Goal: Information Seeking & Learning: Learn about a topic

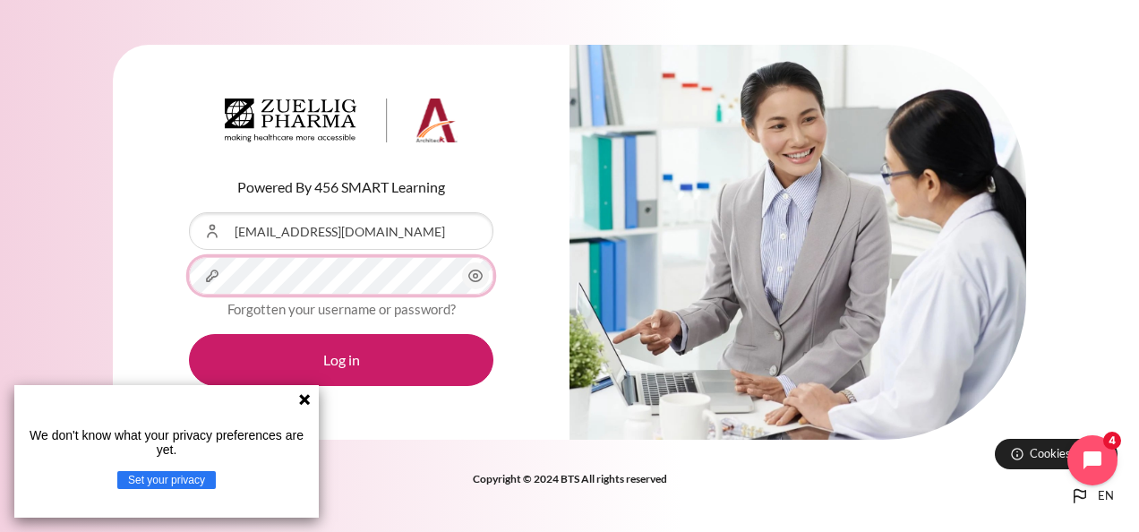
click at [189, 334] on button "Log in" at bounding box center [341, 360] width 305 height 52
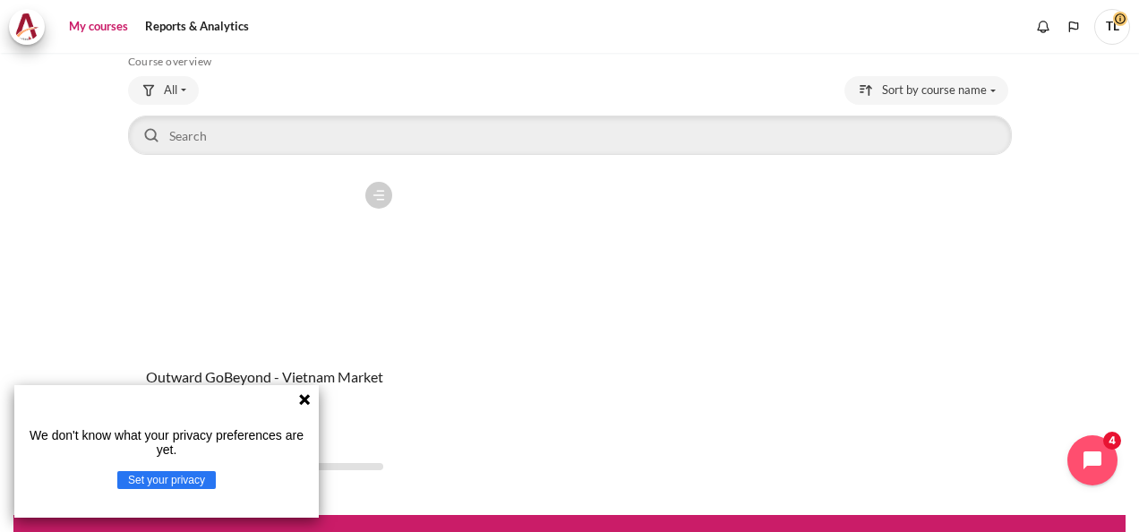
scroll to position [122, 0]
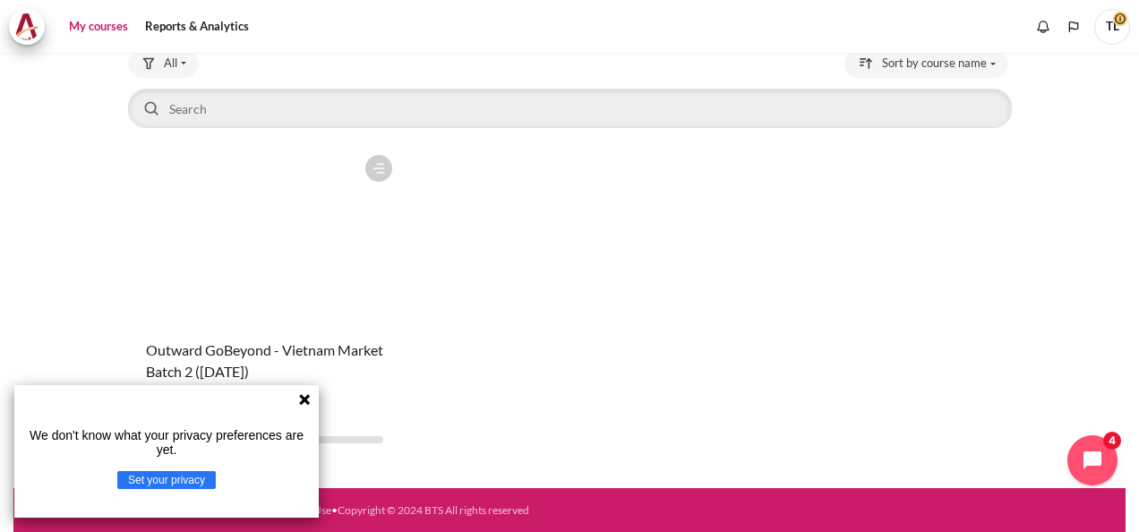
click at [300, 397] on icon at bounding box center [304, 399] width 11 height 11
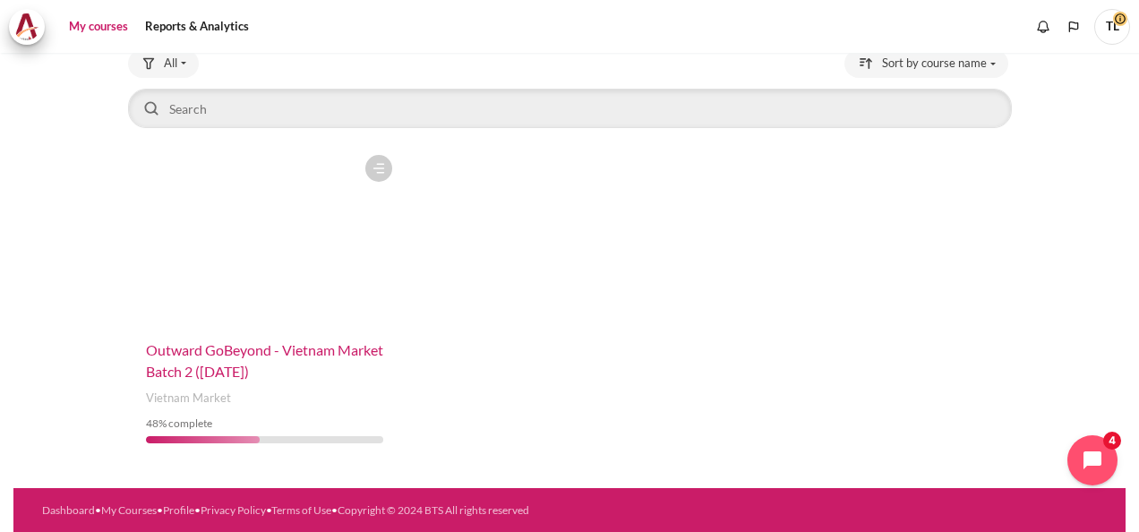
click at [213, 354] on span "Outward GoBeyond - Vietnam Market Batch 2 ([DATE])" at bounding box center [264, 360] width 237 height 39
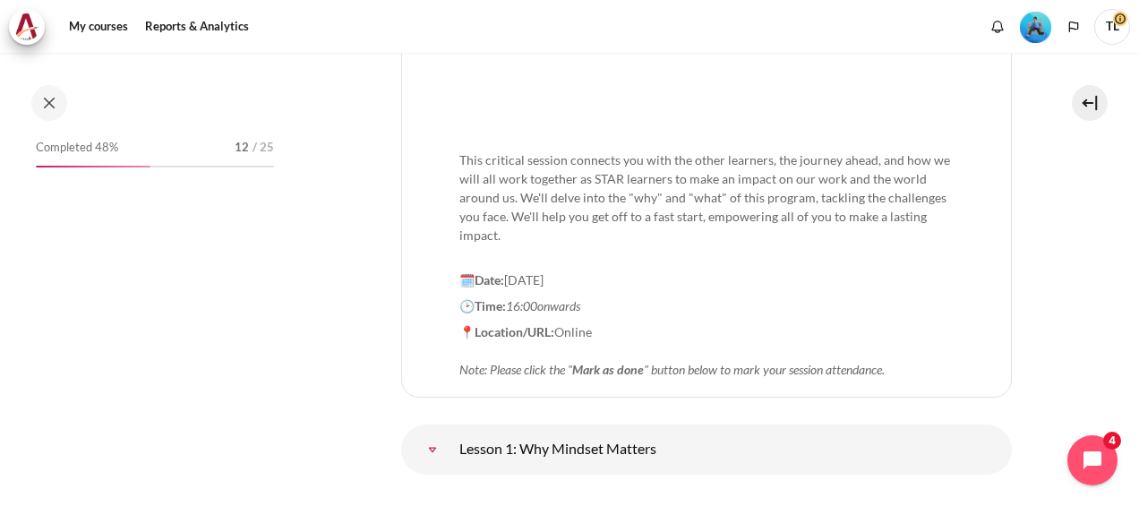
scroll to position [498, 0]
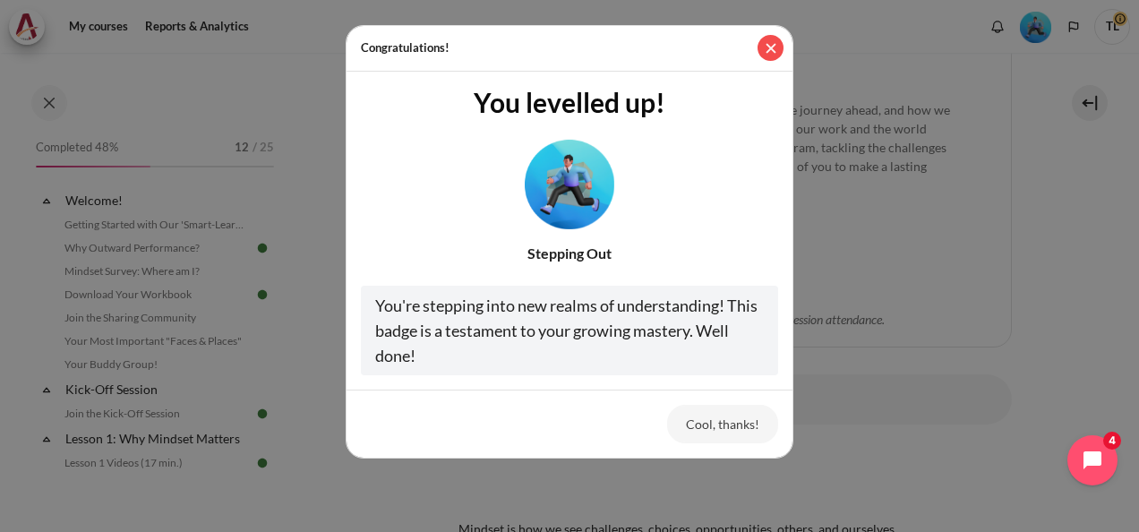
click at [769, 47] on button "Close" at bounding box center [771, 48] width 26 height 26
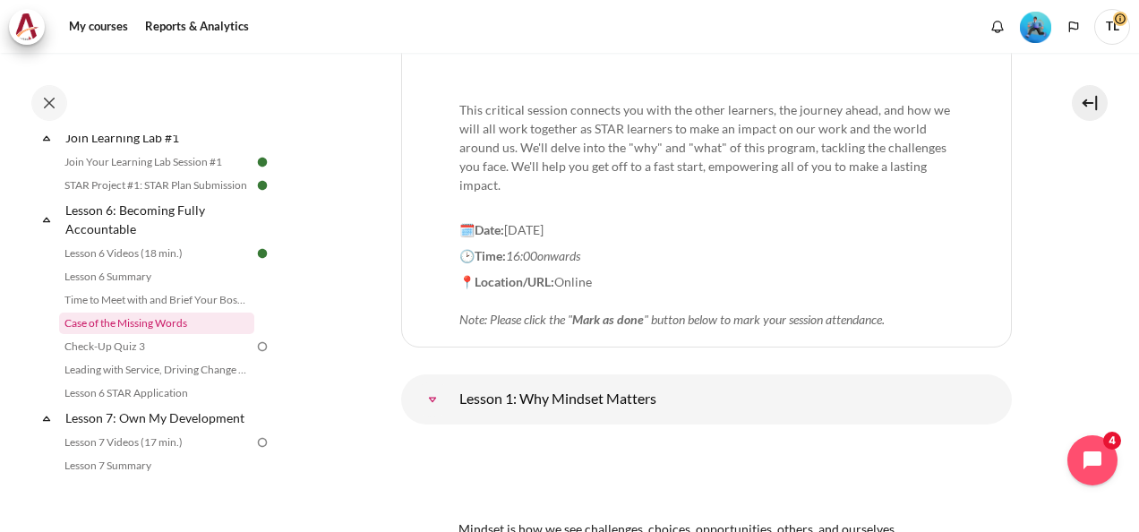
scroll to position [1075, 0]
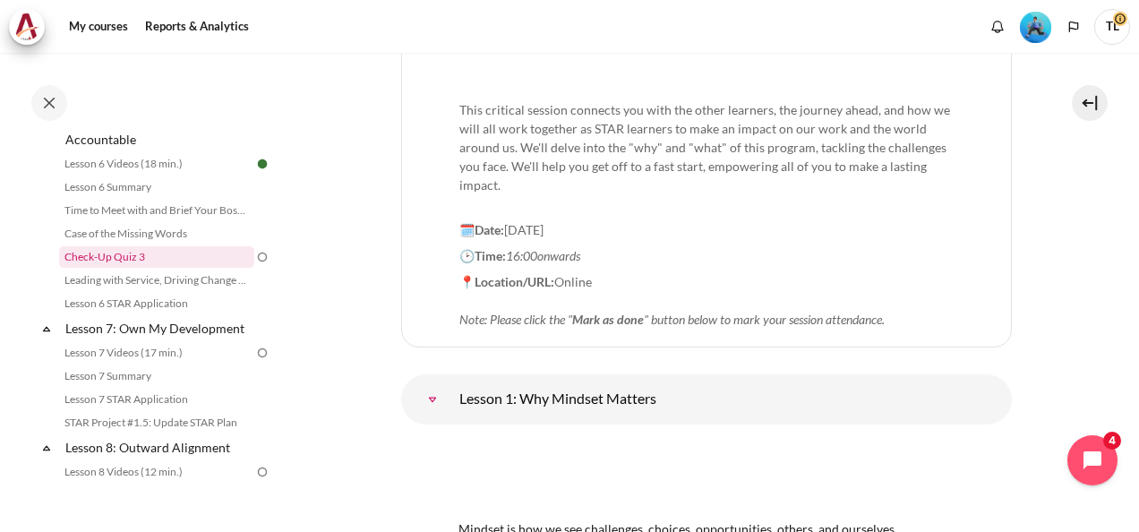
click at [133, 268] on link "Check-Up Quiz 3" at bounding box center [156, 256] width 195 height 21
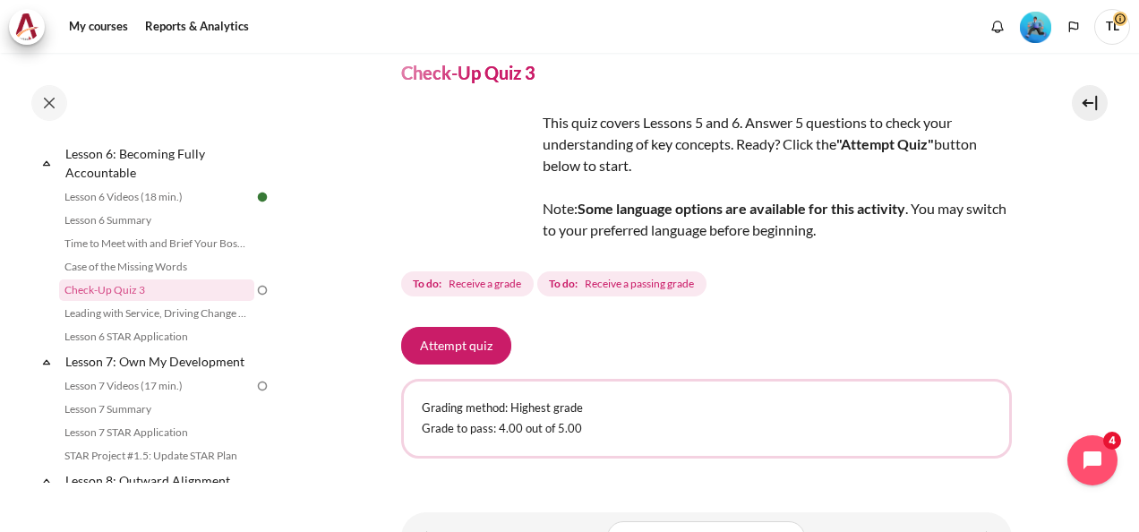
scroll to position [155, 0]
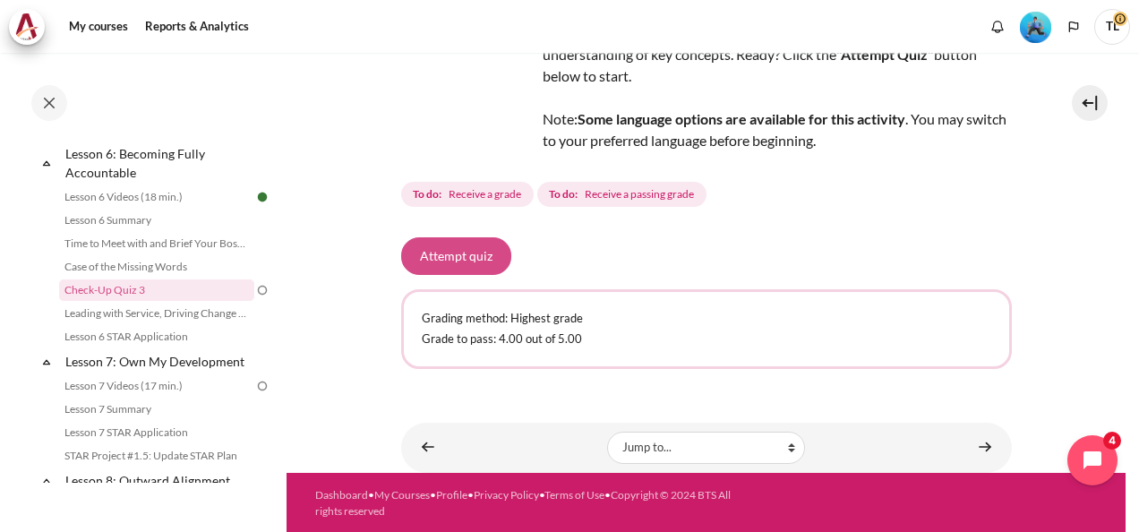
click at [453, 250] on button "Attempt quiz" at bounding box center [456, 256] width 110 height 38
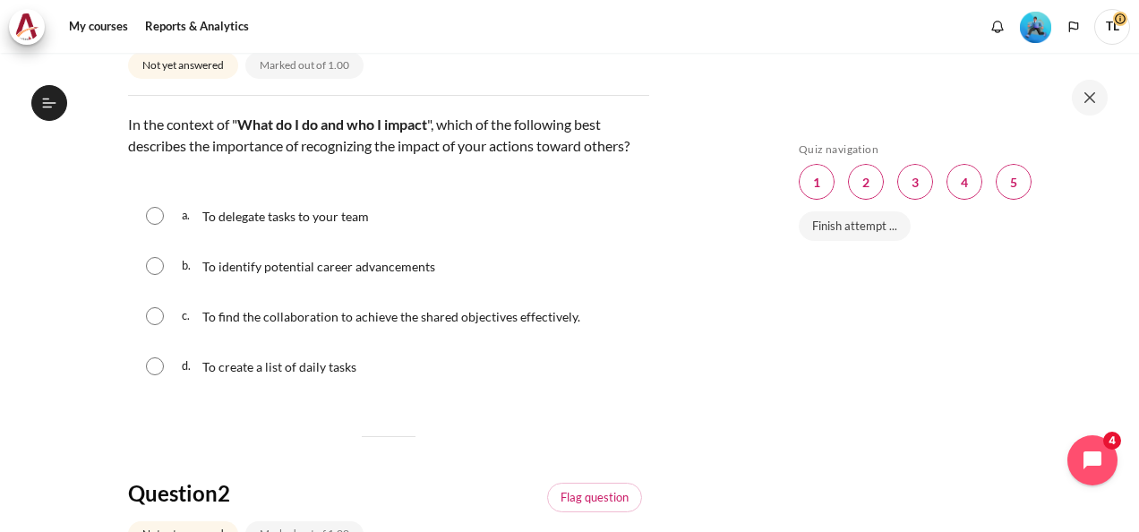
scroll to position [269, 0]
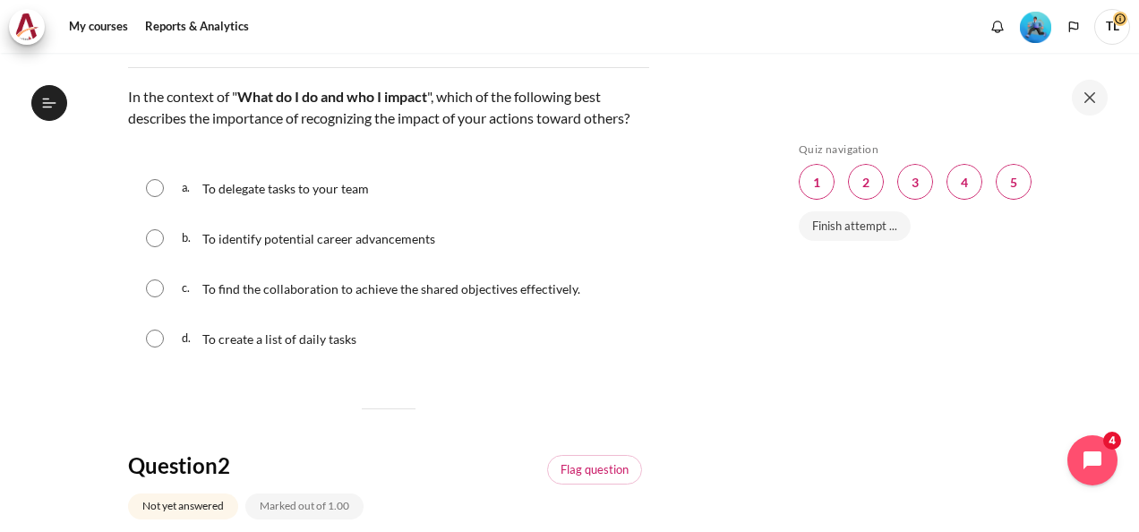
click at [154, 297] on input "Content" at bounding box center [155, 288] width 18 height 18
radio input "true"
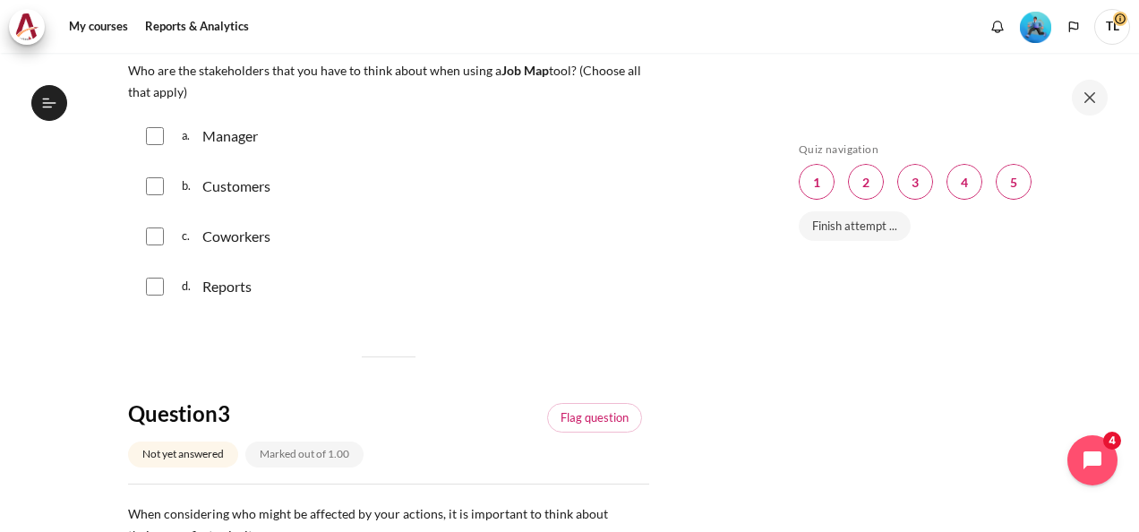
scroll to position [806, 0]
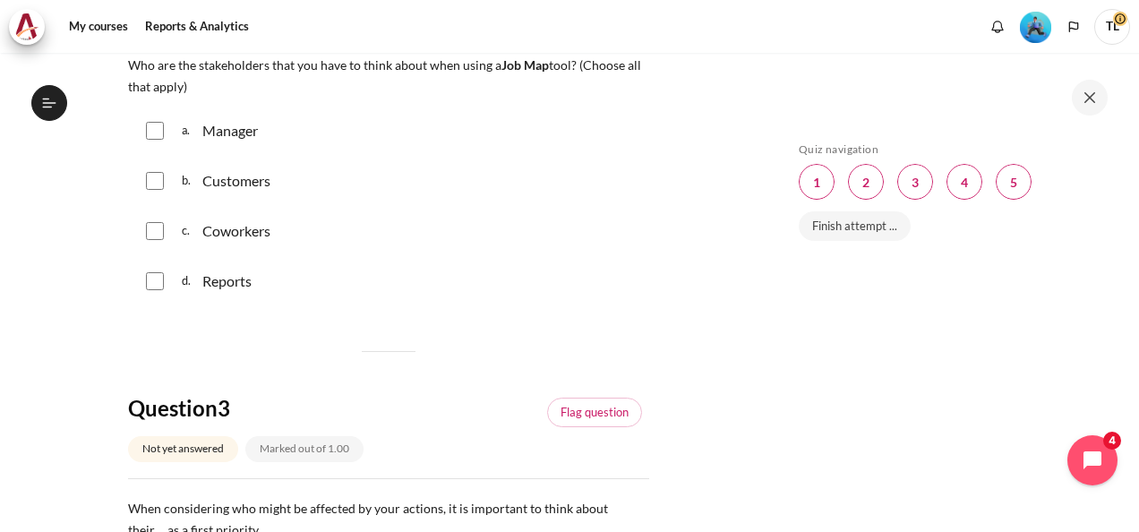
click at [156, 140] on input "Content" at bounding box center [155, 131] width 18 height 18
checkbox input "true"
click at [152, 190] on input "Content" at bounding box center [155, 181] width 18 height 18
checkbox input "true"
click at [156, 240] on input "Content" at bounding box center [155, 231] width 18 height 18
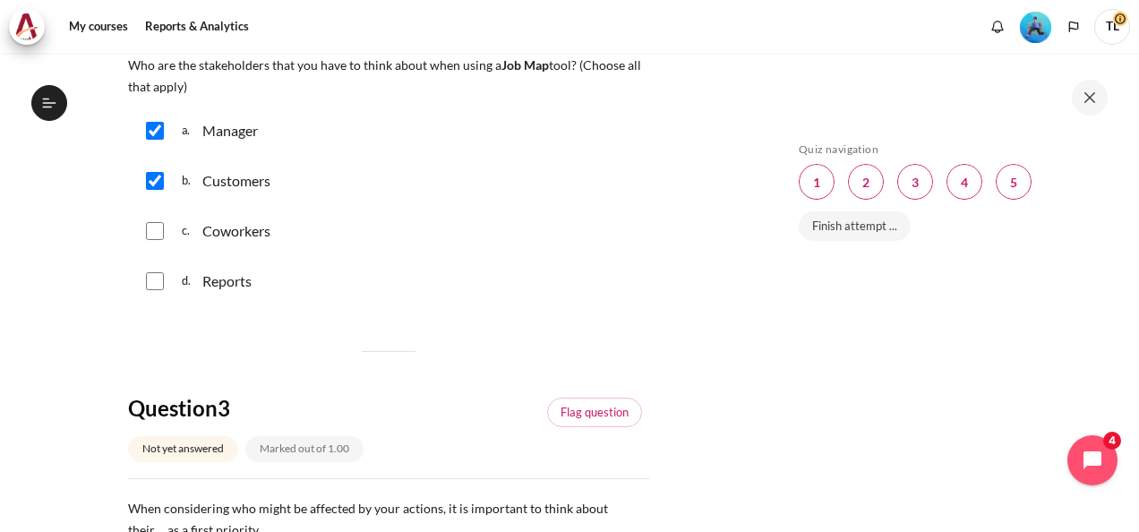
checkbox input "true"
click at [152, 290] on input "Content" at bounding box center [155, 281] width 18 height 18
checkbox input "true"
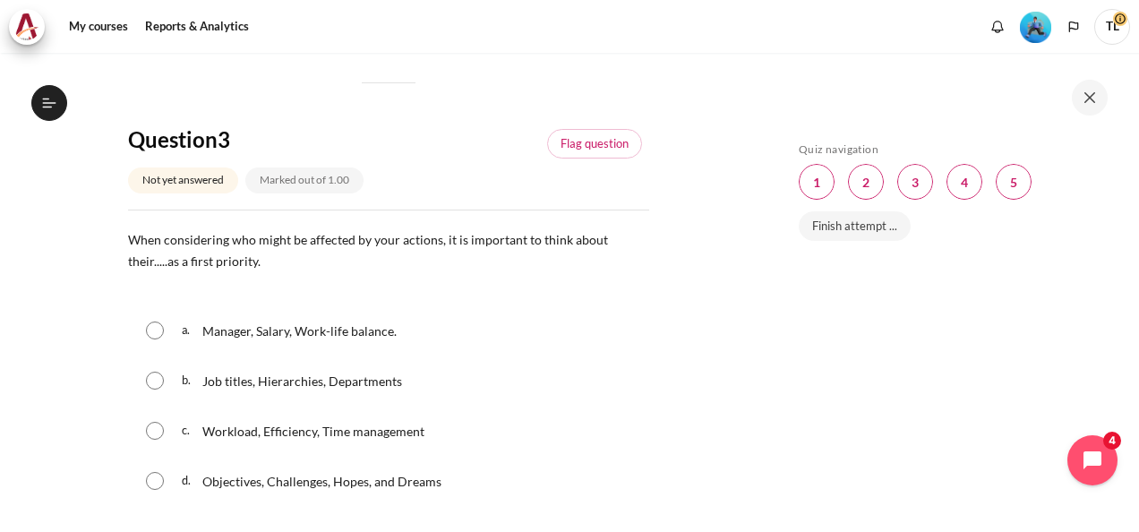
scroll to position [1165, 0]
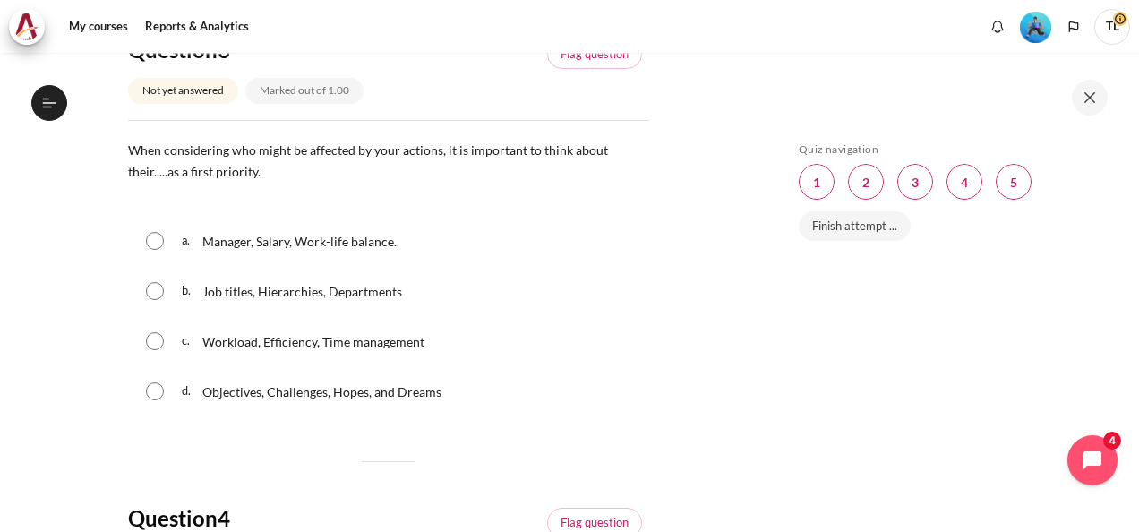
click at [154, 400] on input "Content" at bounding box center [155, 392] width 18 height 18
radio input "true"
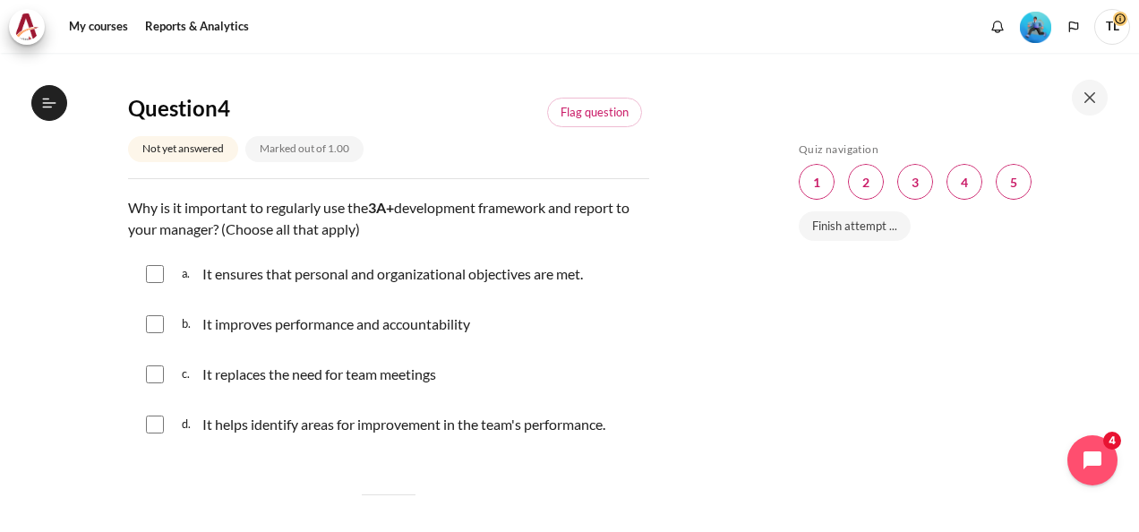
scroll to position [1612, 0]
click at [158, 282] on input "Content" at bounding box center [155, 273] width 18 height 18
checkbox input "true"
click at [160, 347] on div "b. It improves performance and accountability" at bounding box center [388, 323] width 521 height 47
click at [157, 332] on input "Content" at bounding box center [155, 323] width 18 height 18
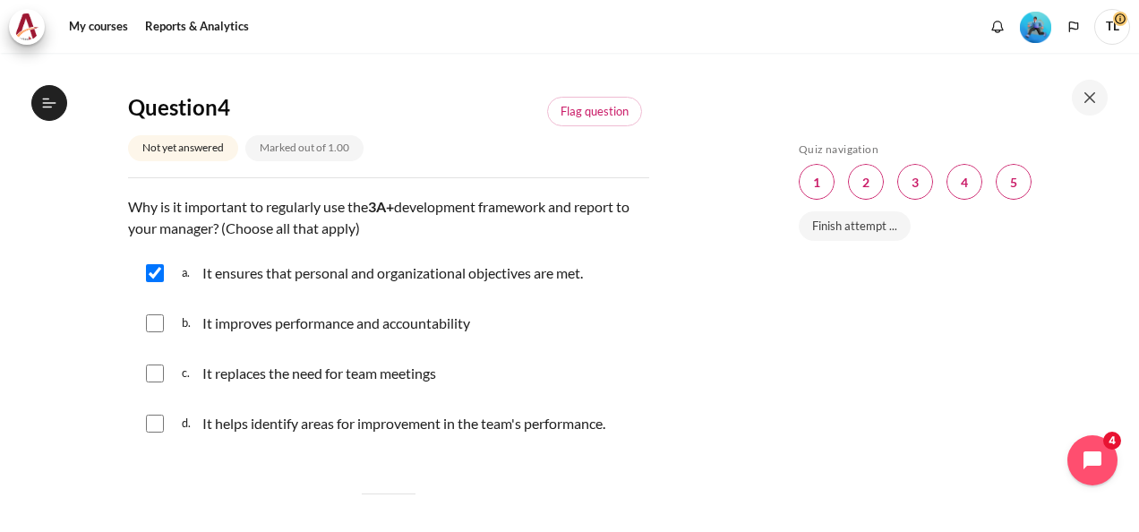
checkbox input "true"
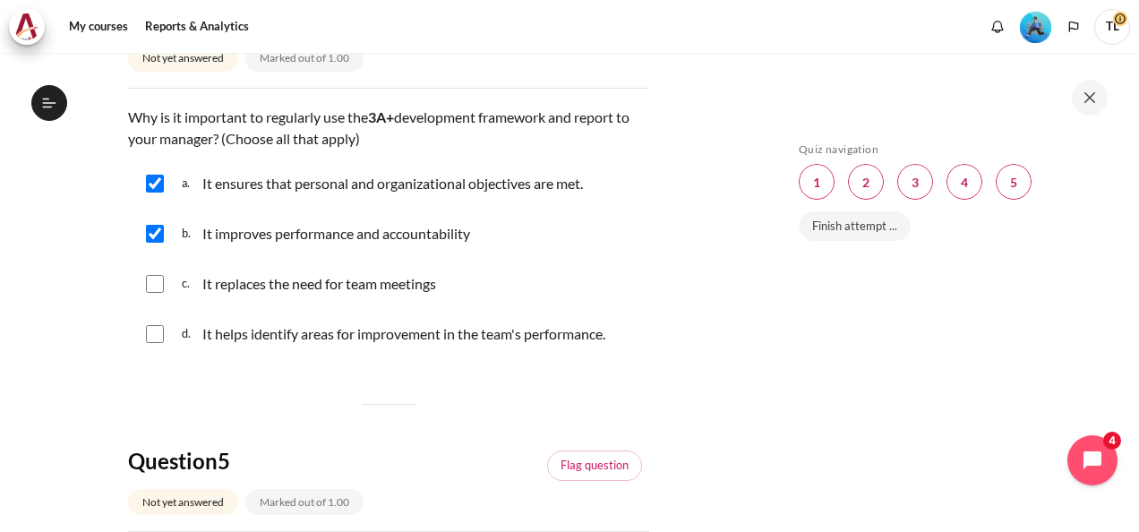
click at [157, 293] on input "Content" at bounding box center [155, 284] width 18 height 18
checkbox input "true"
click at [156, 343] on input "Content" at bounding box center [155, 334] width 18 height 18
checkbox input "true"
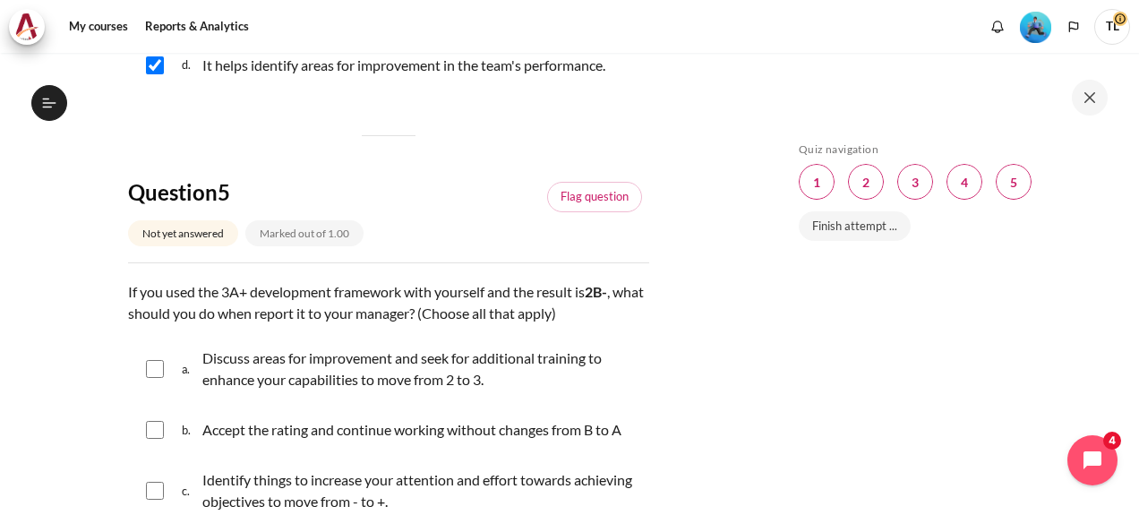
scroll to position [2060, 0]
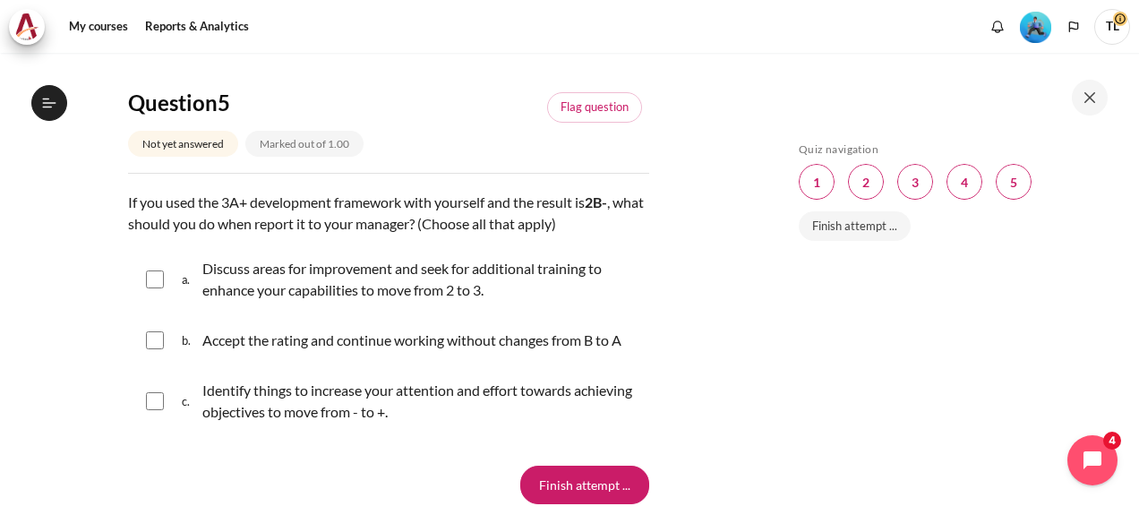
click at [167, 297] on div "a. Discuss areas for improvement and seek for additional training to enhance yo…" at bounding box center [388, 279] width 521 height 68
click at [150, 288] on input "Content" at bounding box center [155, 280] width 18 height 18
checkbox input "true"
click at [151, 410] on input "Content" at bounding box center [155, 401] width 18 height 18
checkbox input "true"
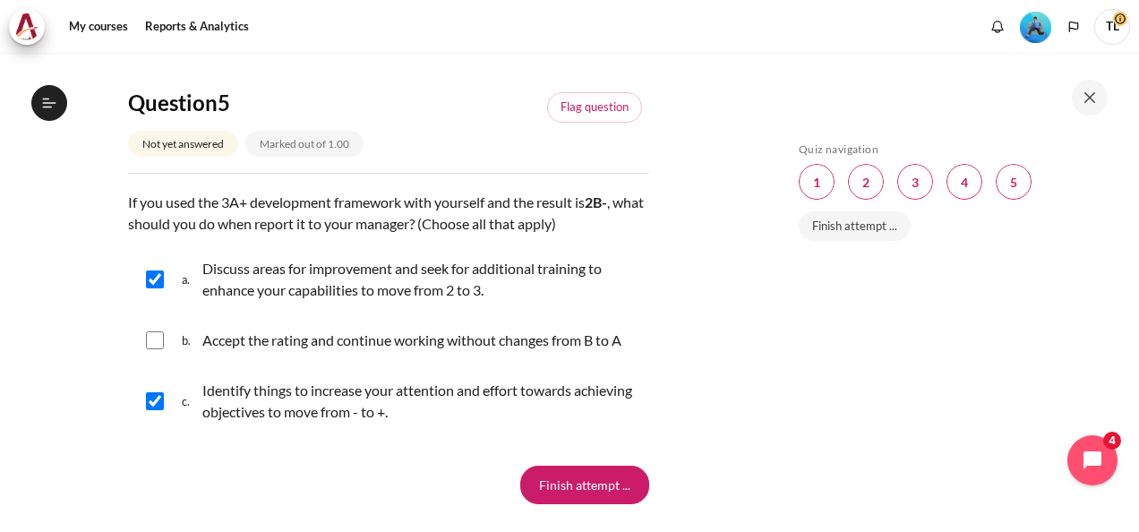
scroll to position [2215, 0]
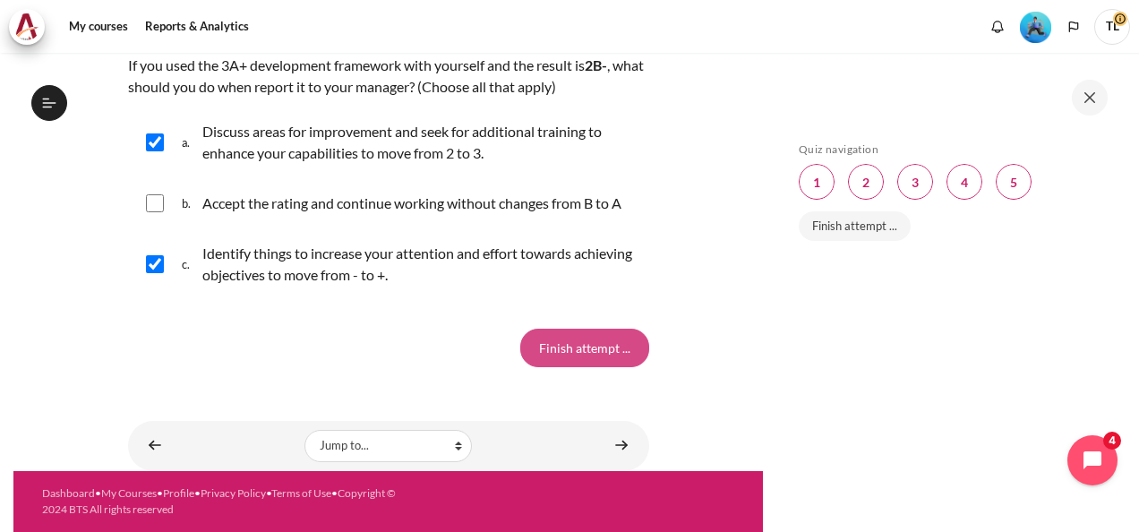
click at [556, 353] on input "Finish attempt ..." at bounding box center [584, 348] width 129 height 38
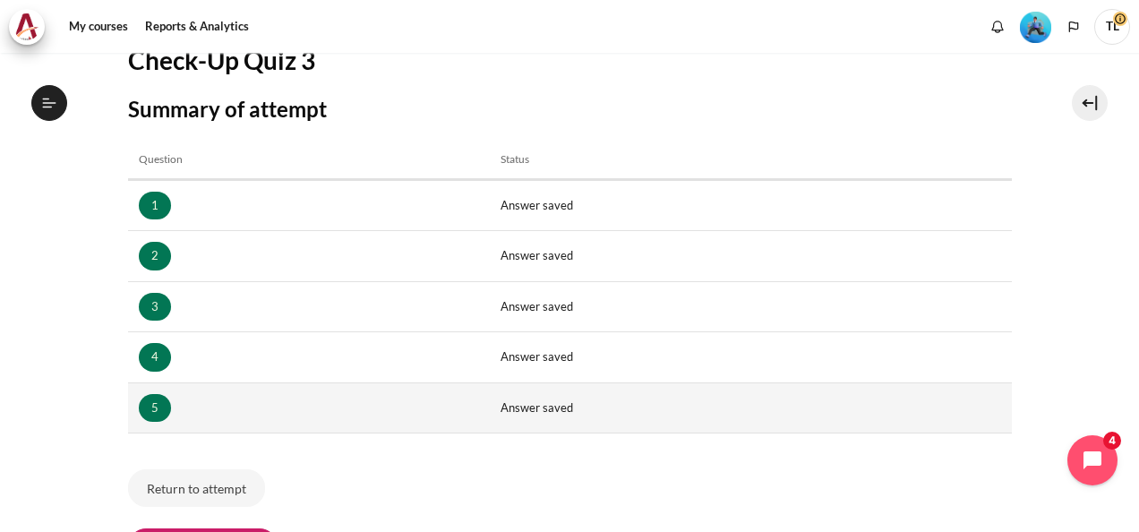
scroll to position [386, 0]
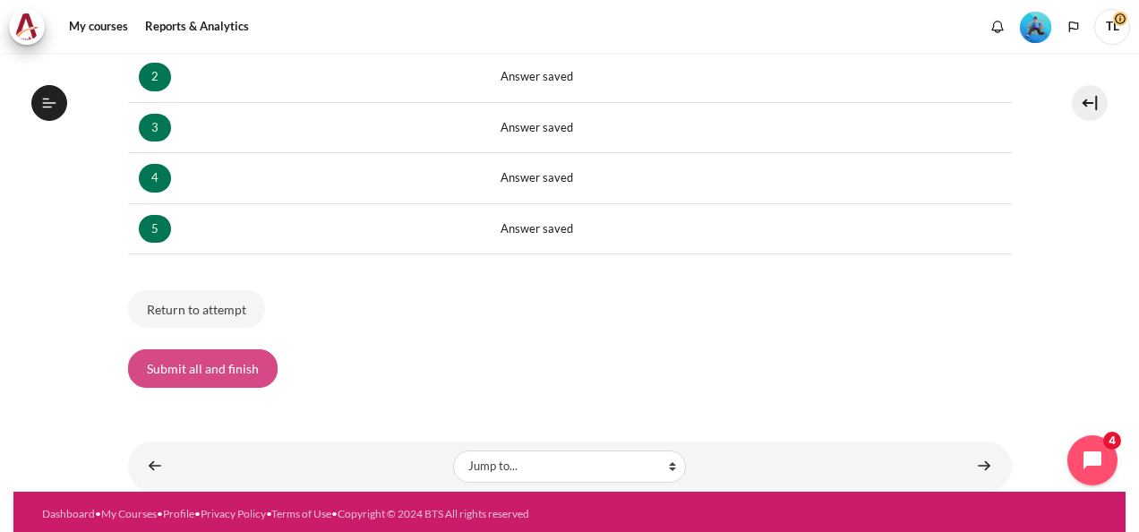
click at [209, 364] on button "Submit all and finish" at bounding box center [203, 368] width 150 height 38
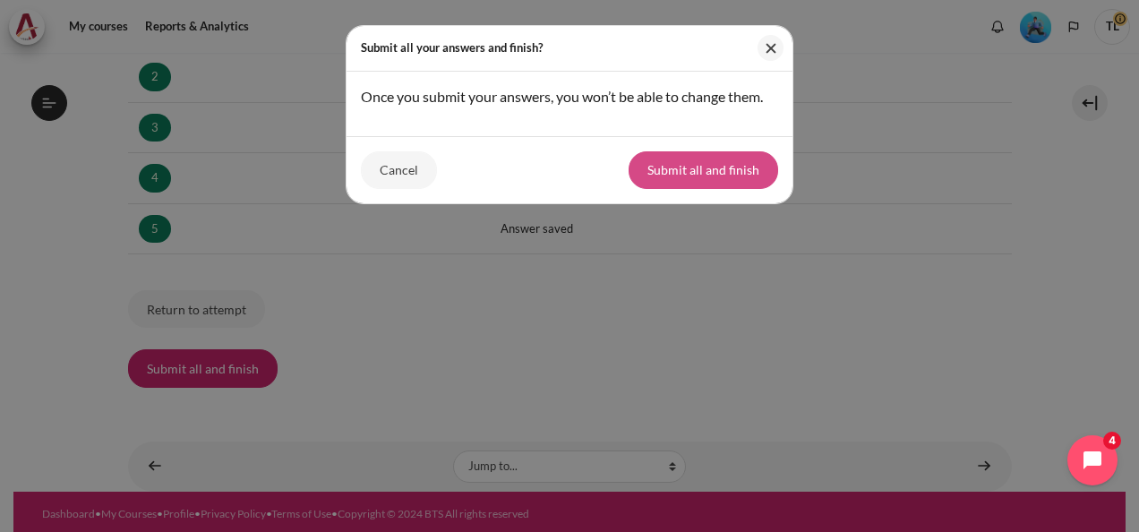
click at [674, 165] on button "Submit all and finish" at bounding box center [704, 170] width 150 height 38
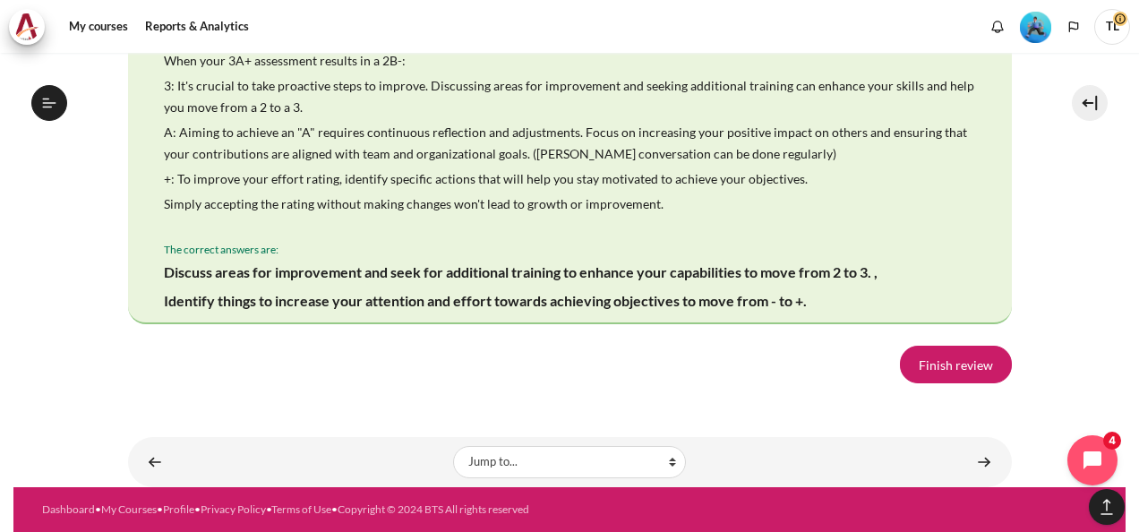
scroll to position [3564, 0]
click at [922, 370] on link "Finish review" at bounding box center [956, 365] width 112 height 38
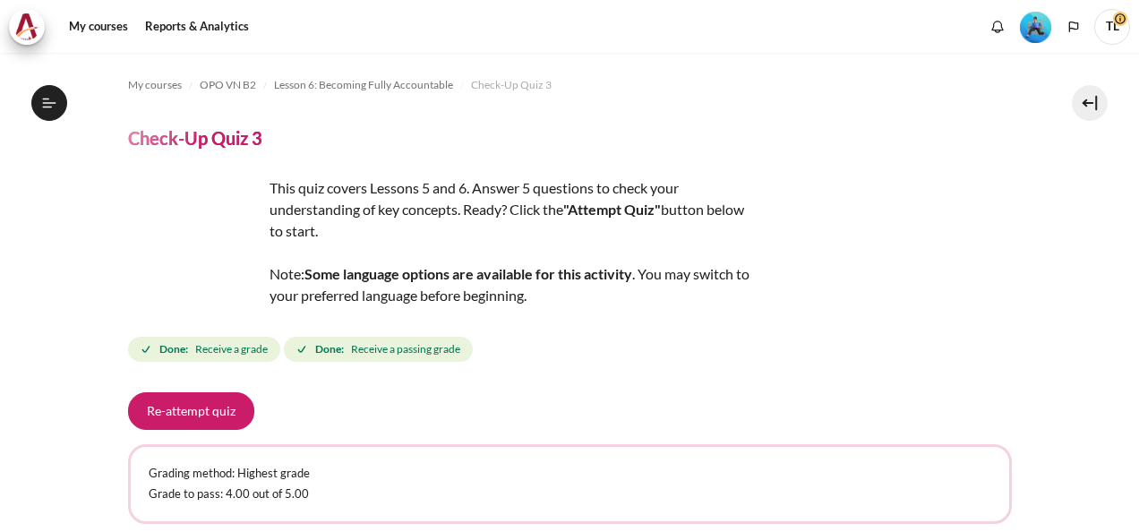
scroll to position [1042, 0]
click at [209, 403] on button "Re-attempt quiz" at bounding box center [191, 411] width 126 height 38
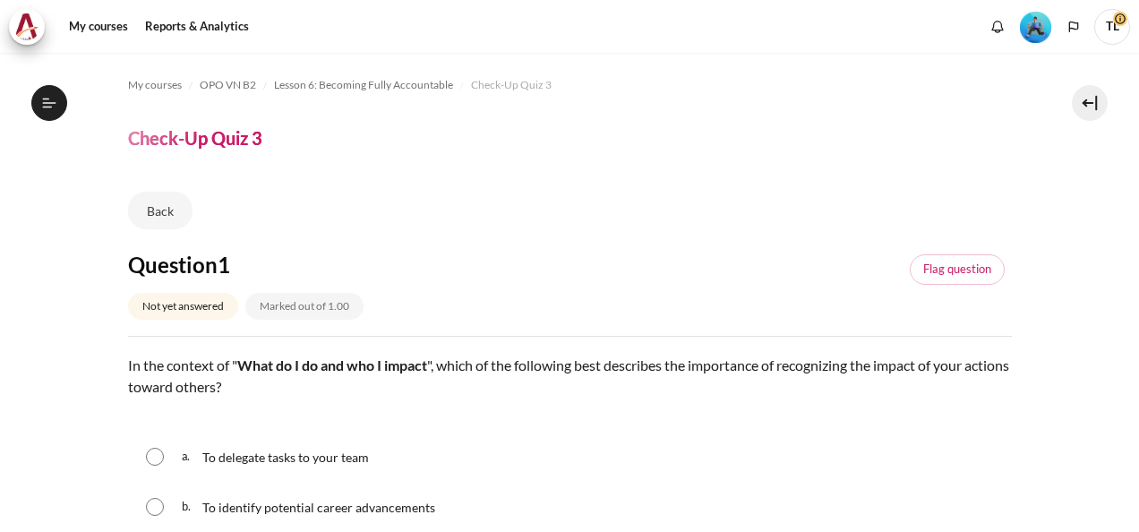
scroll to position [1042, 0]
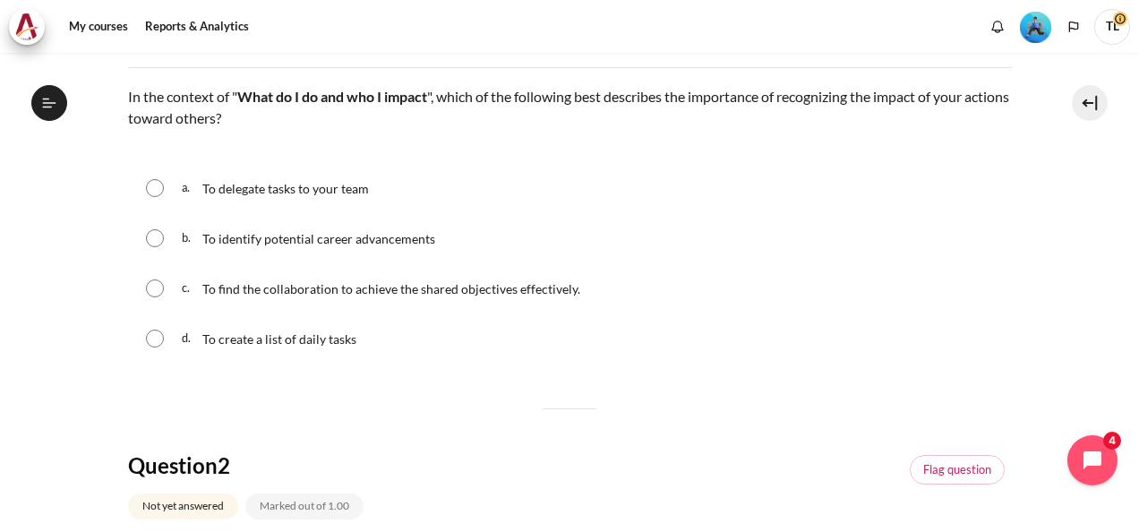
click at [149, 283] on input "Content" at bounding box center [155, 288] width 18 height 18
radio input "true"
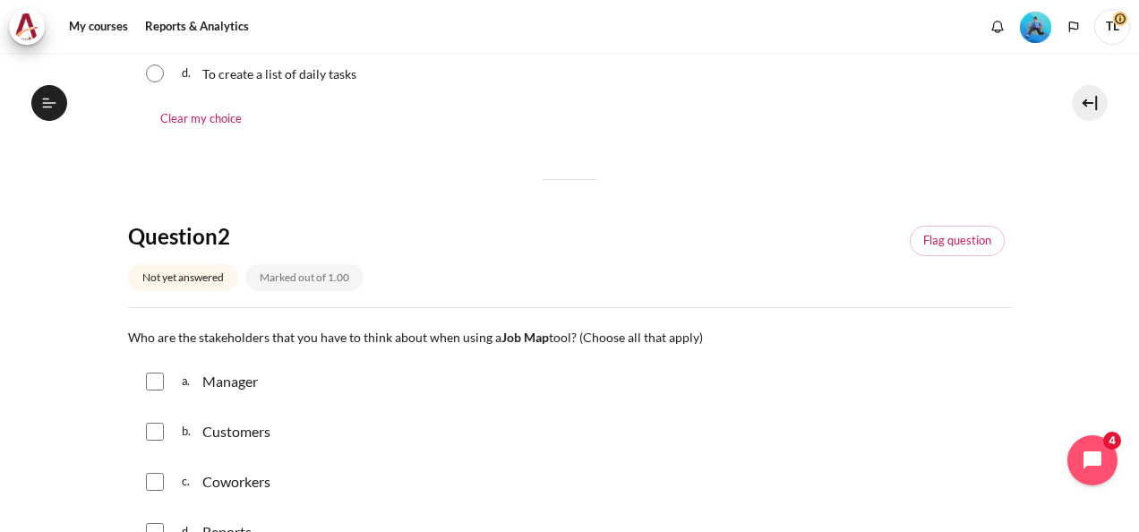
scroll to position [627, 0]
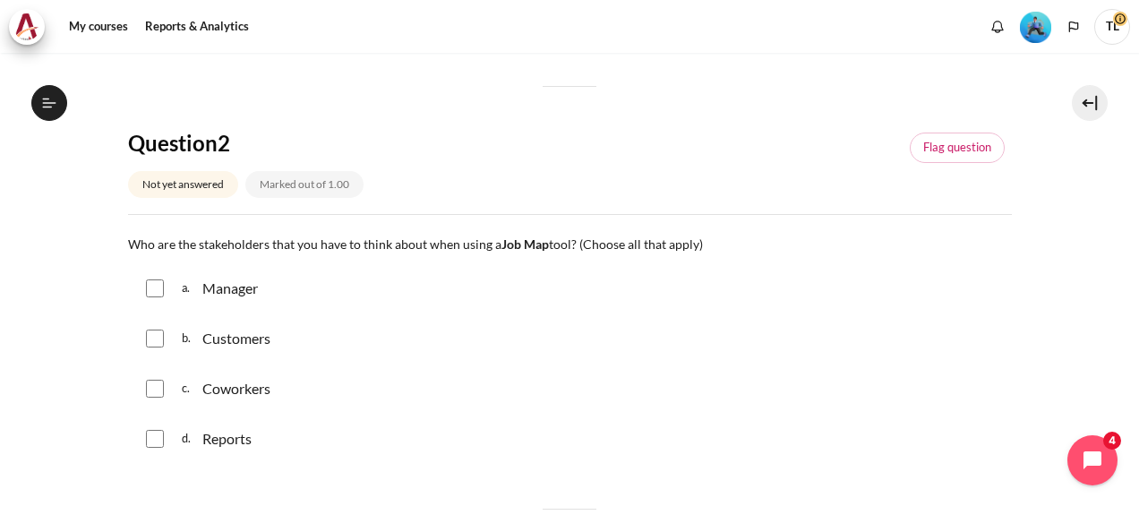
click at [147, 292] on input "Content" at bounding box center [155, 288] width 18 height 18
checkbox input "true"
click at [149, 333] on input "Content" at bounding box center [155, 339] width 18 height 18
checkbox input "true"
click at [150, 380] on input "Content" at bounding box center [155, 389] width 18 height 18
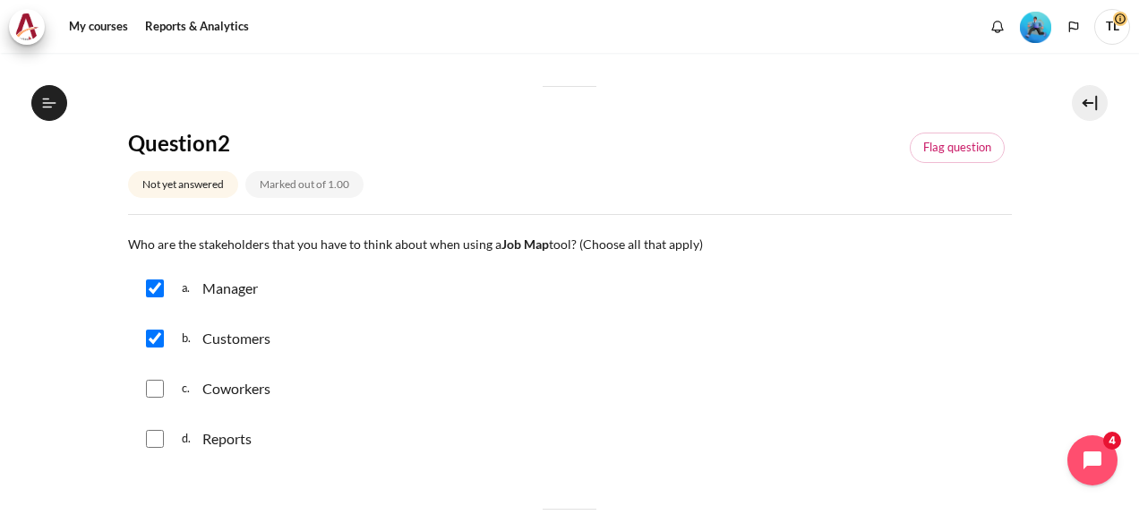
checkbox input "true"
click at [150, 437] on input "Content" at bounding box center [155, 439] width 18 height 18
checkbox input "true"
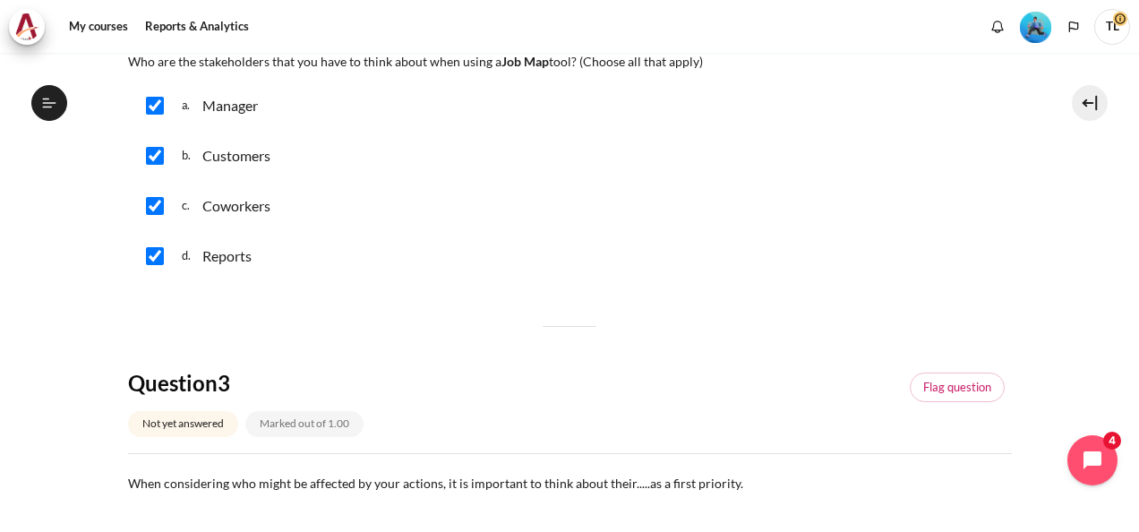
scroll to position [1075, 0]
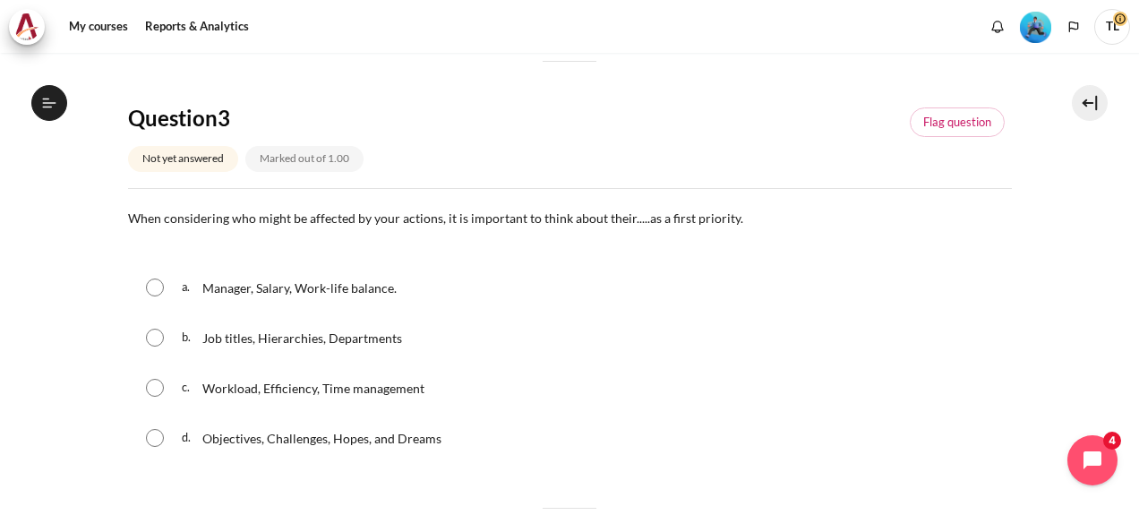
click at [157, 437] on input "Content" at bounding box center [155, 438] width 18 height 18
radio input "true"
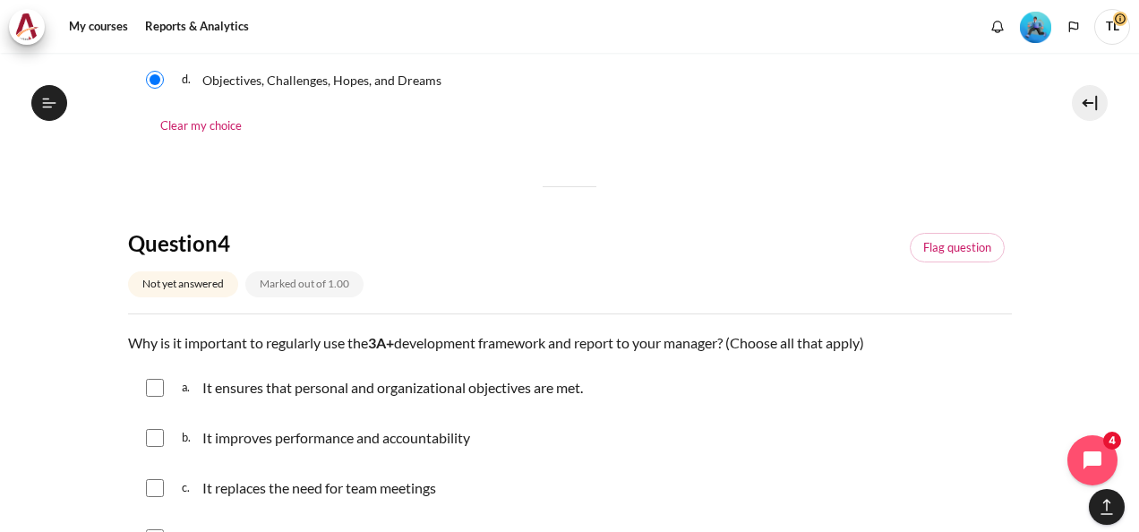
scroll to position [1523, 0]
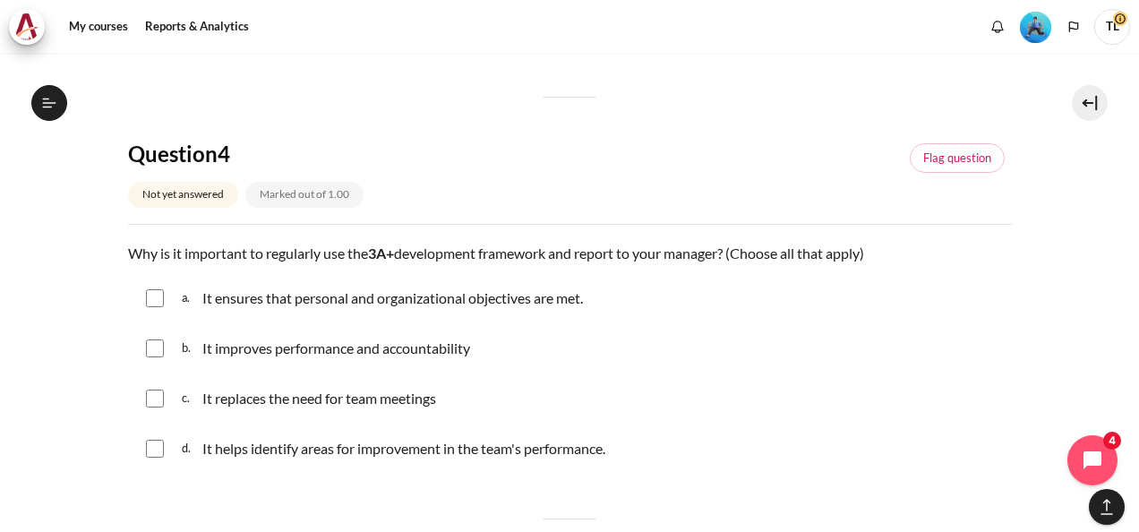
click at [154, 297] on input "Content" at bounding box center [155, 298] width 18 height 18
checkbox input "true"
click at [154, 342] on input "Content" at bounding box center [155, 349] width 18 height 18
checkbox input "true"
click at [165, 443] on div "d. It helps identify areas for improvement in the team's performance." at bounding box center [570, 449] width 884 height 47
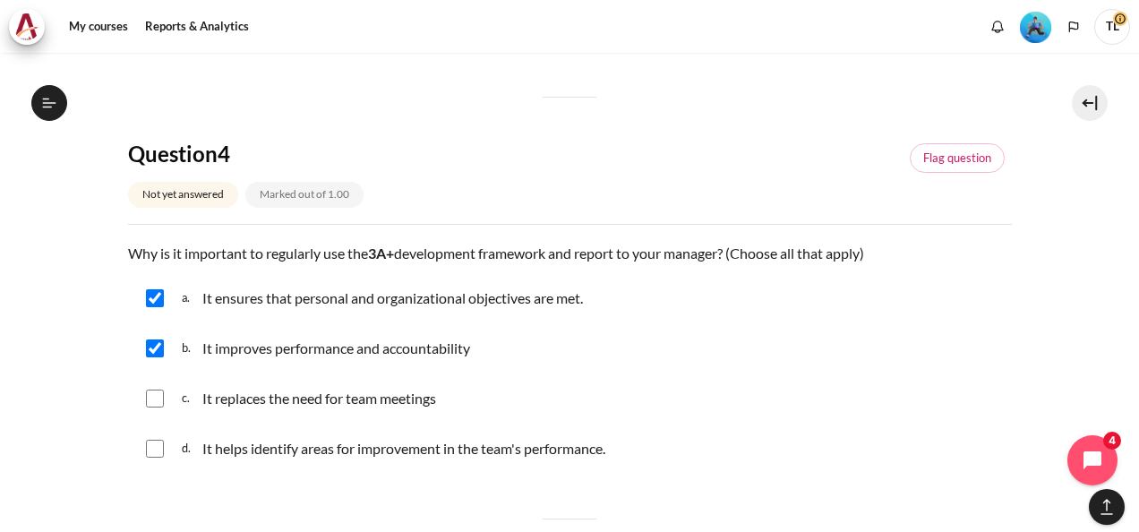
click at [158, 446] on input "Content" at bounding box center [155, 449] width 18 height 18
checkbox input "true"
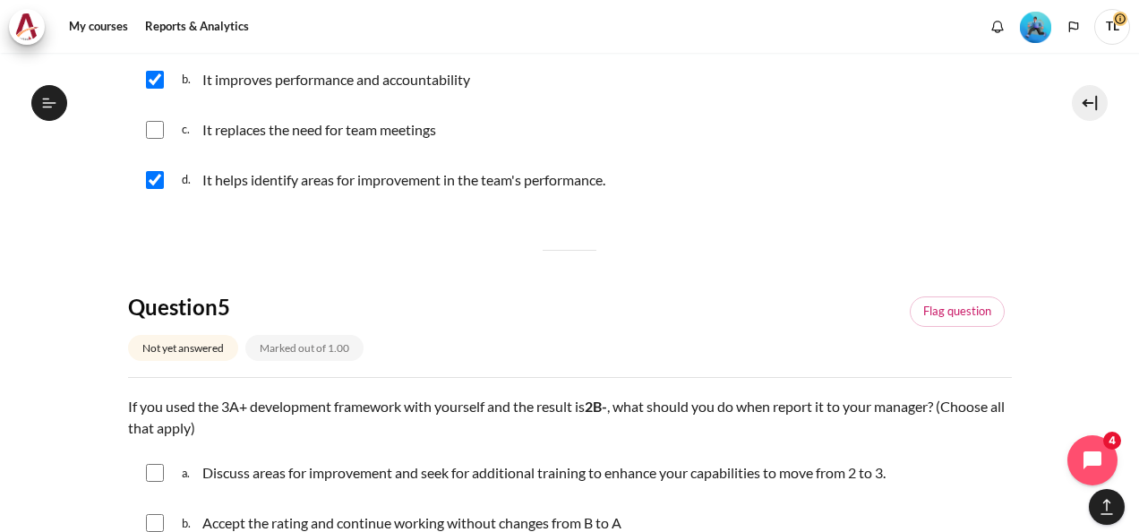
scroll to position [1971, 0]
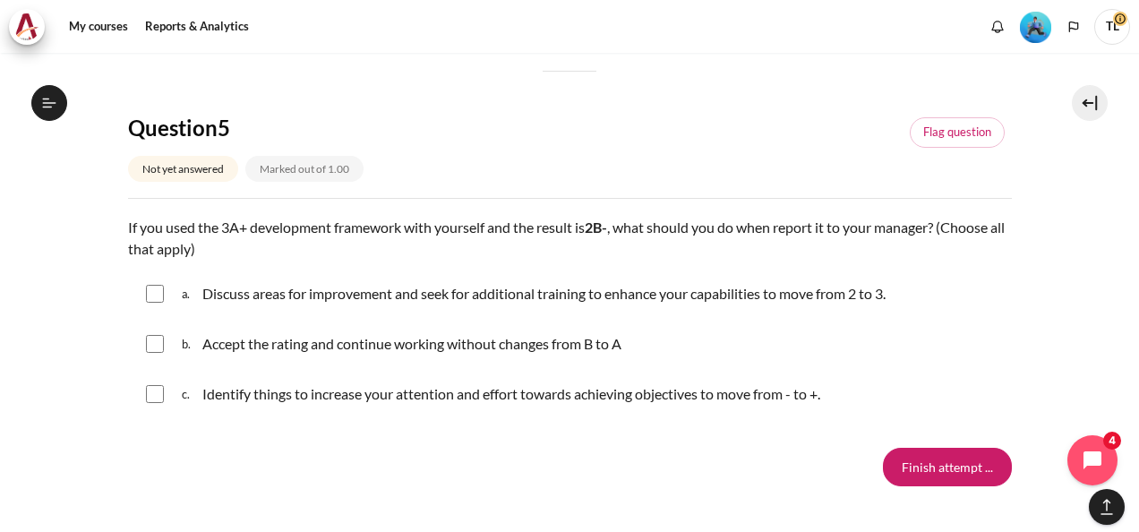
click at [150, 294] on input "Content" at bounding box center [155, 294] width 18 height 18
checkbox input "true"
click at [152, 392] on input "Content" at bounding box center [155, 394] width 18 height 18
checkbox input "true"
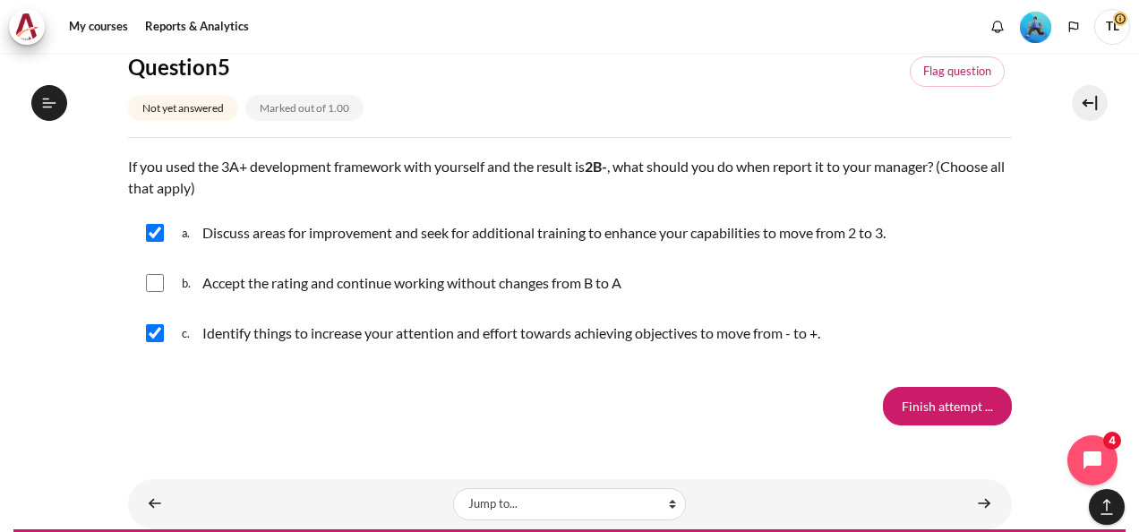
scroll to position [2070, 0]
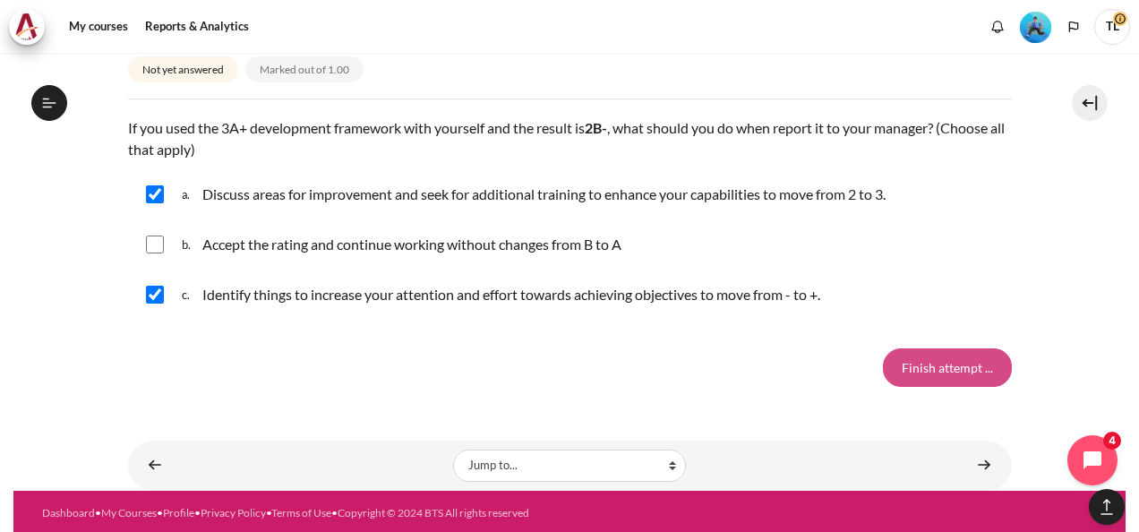
click at [914, 370] on input "Finish attempt ..." at bounding box center [947, 367] width 129 height 38
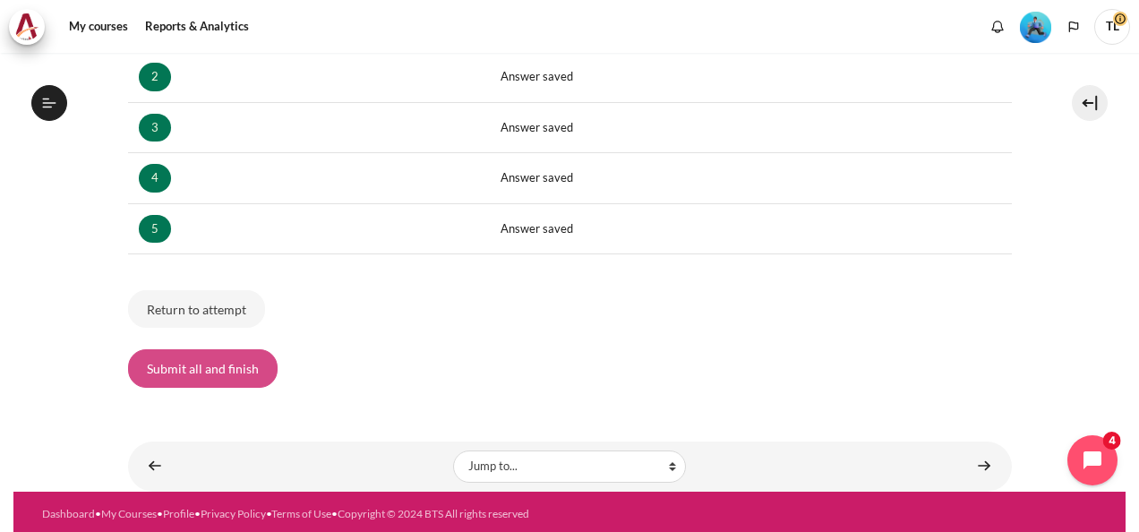
scroll to position [1042, 0]
click at [193, 356] on button "Submit all and finish" at bounding box center [203, 368] width 150 height 38
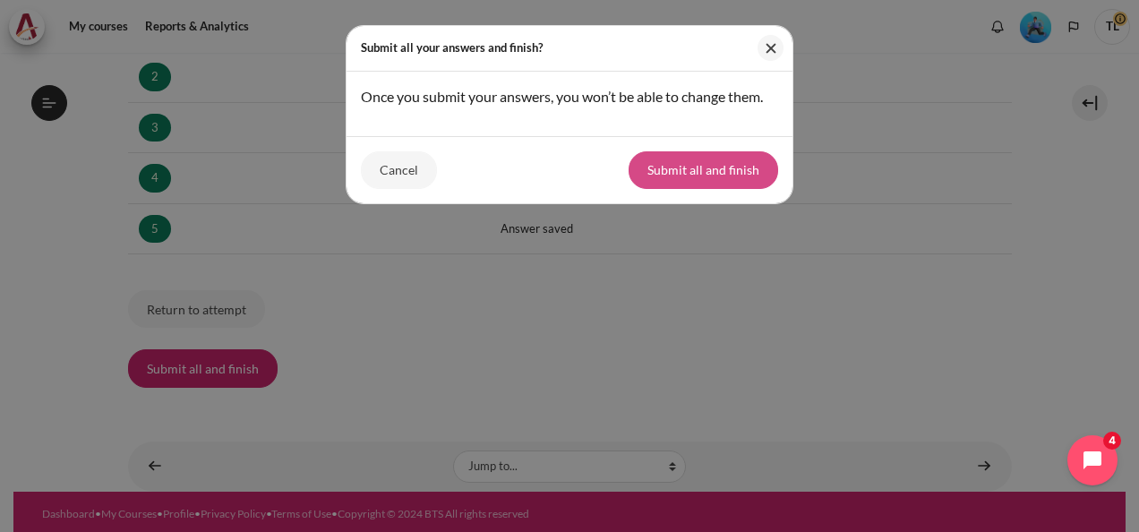
click at [692, 174] on button "Submit all and finish" at bounding box center [704, 170] width 150 height 38
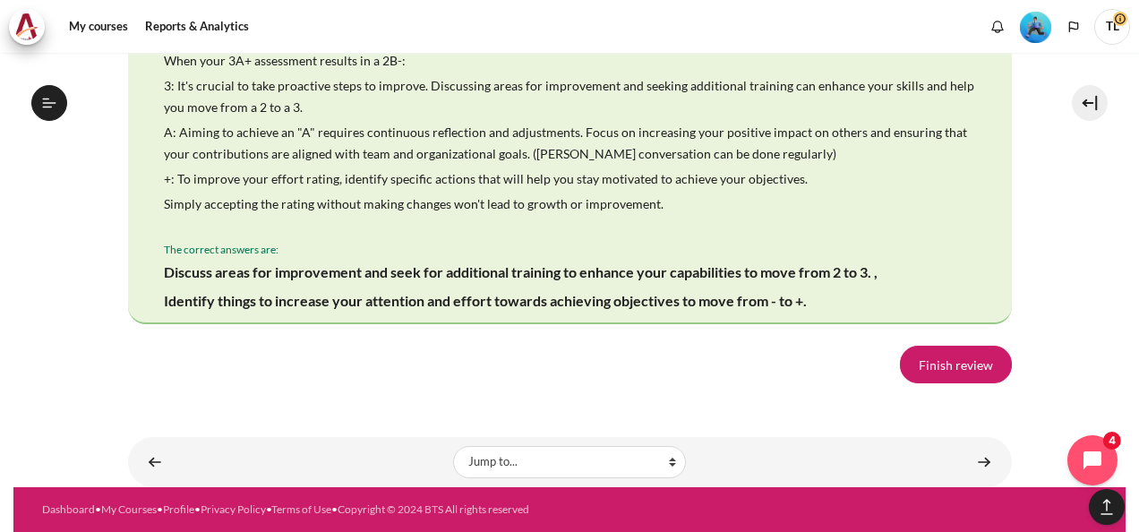
scroll to position [3564, 0]
click at [948, 359] on link "Finish review" at bounding box center [956, 365] width 112 height 38
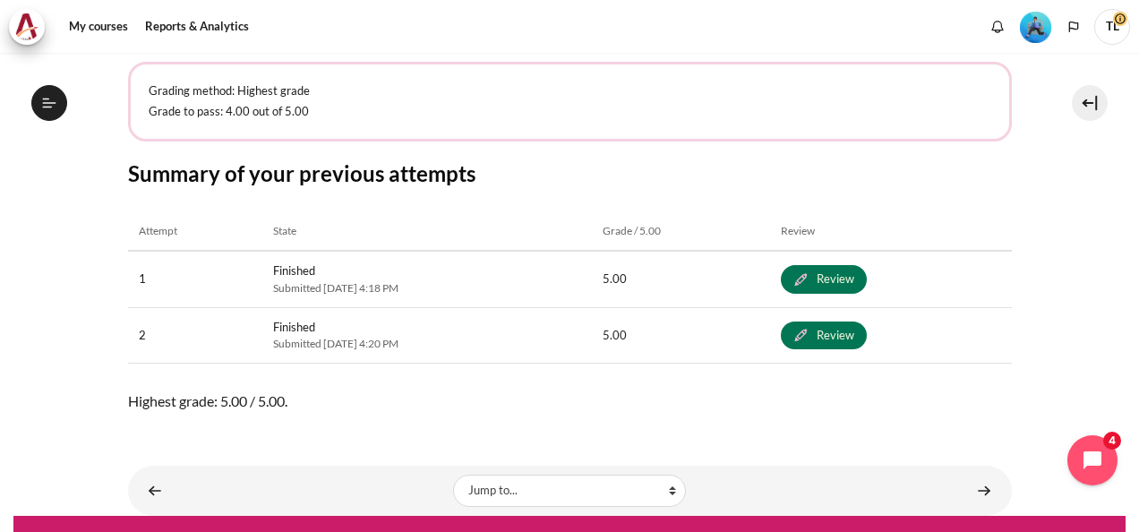
scroll to position [408, 0]
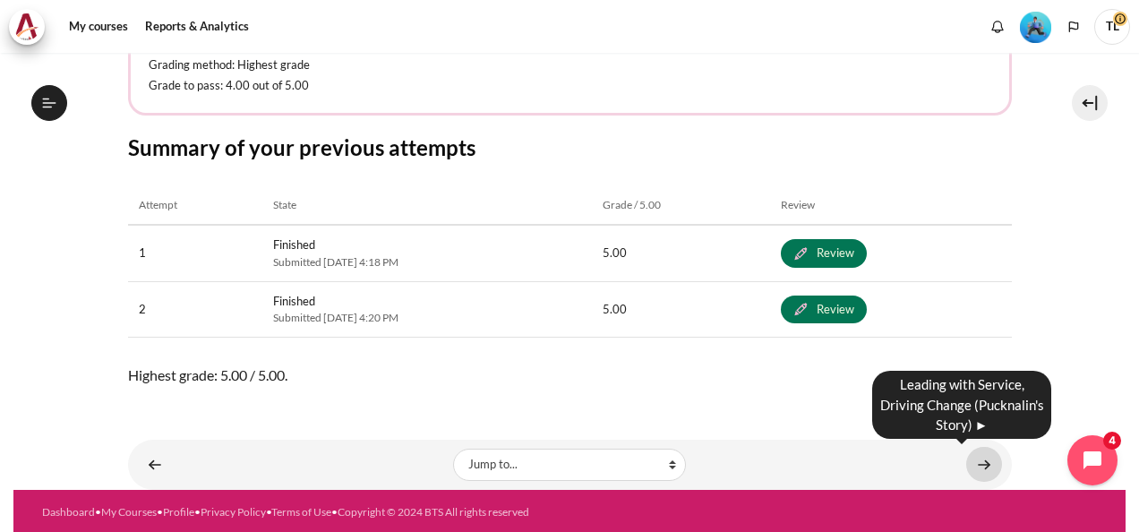
click at [973, 468] on link "Content" at bounding box center [985, 464] width 36 height 35
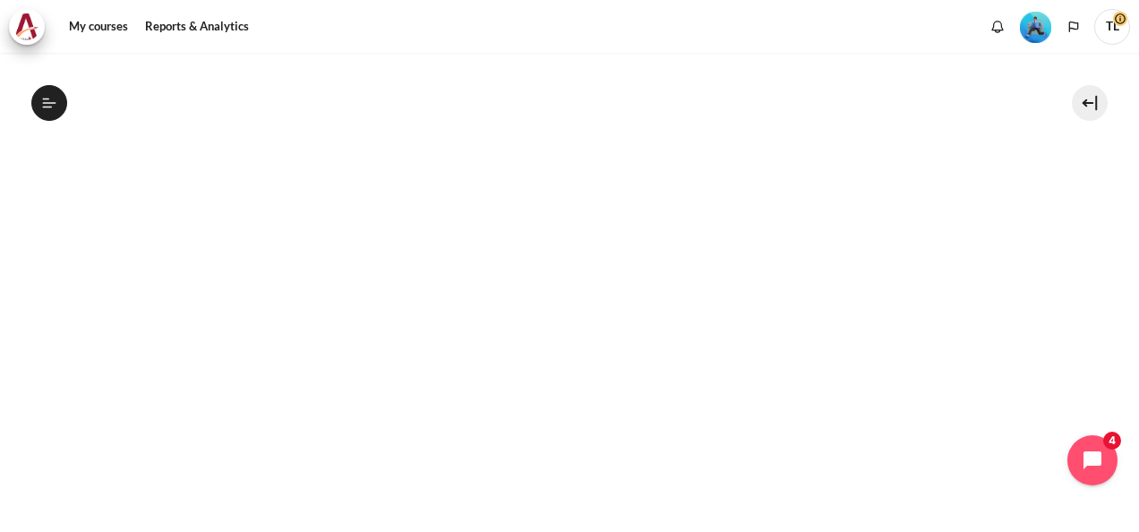
scroll to position [426, 0]
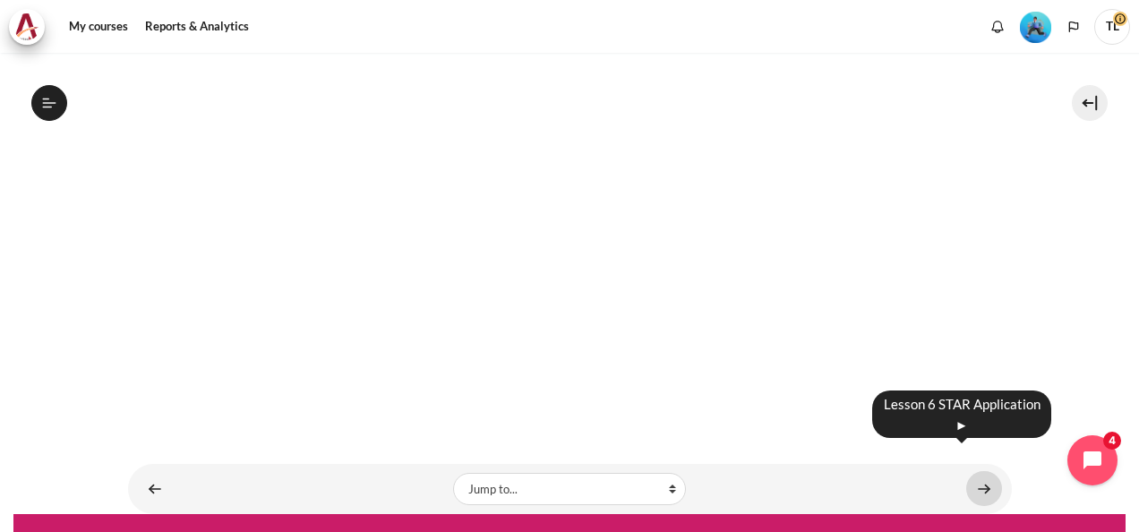
click at [976, 471] on link "Content" at bounding box center [985, 488] width 36 height 35
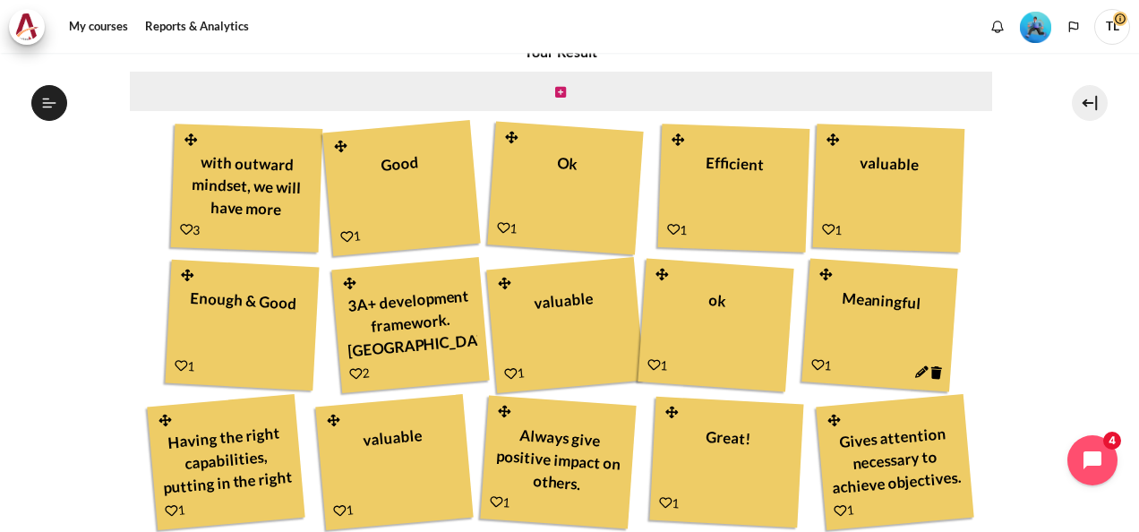
scroll to position [537, 0]
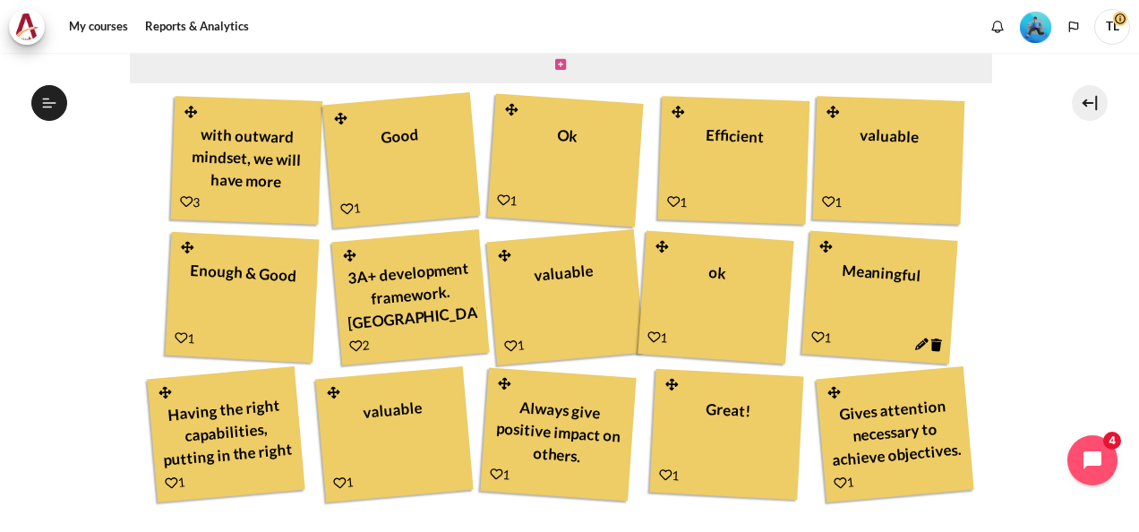
click at [555, 63] on icon "Content" at bounding box center [560, 64] width 11 height 13
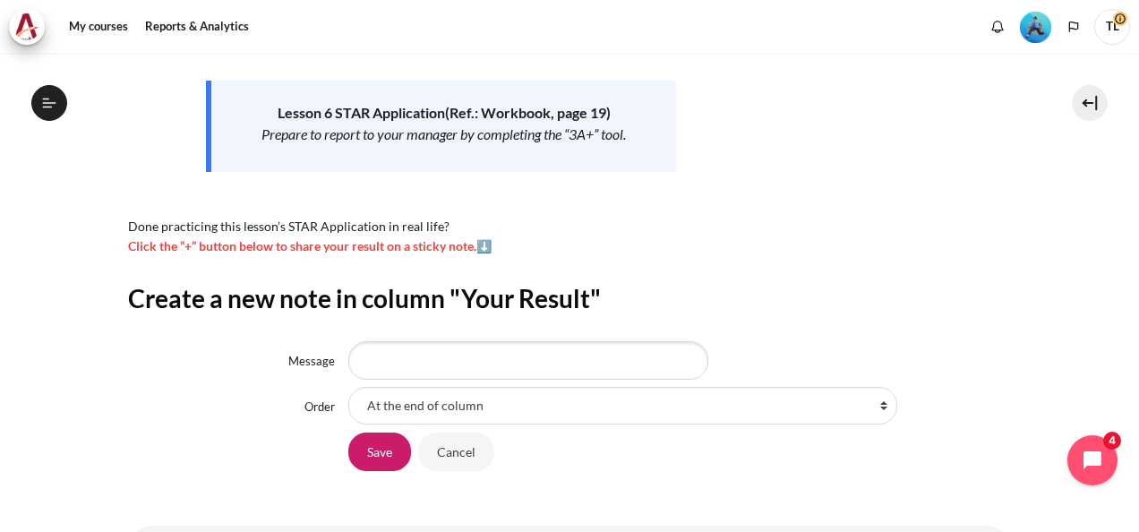
scroll to position [357, 0]
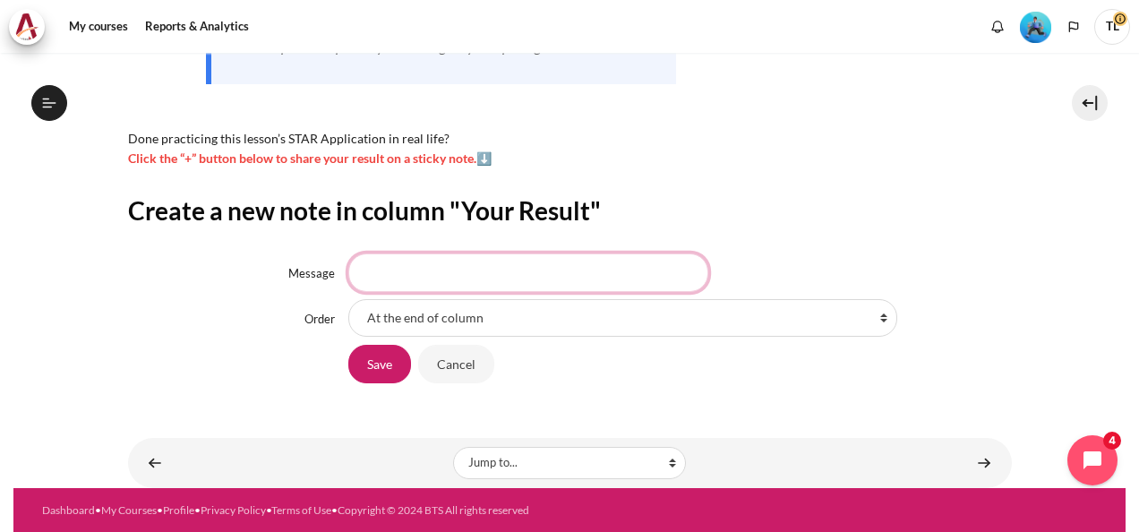
click at [426, 278] on input "Message" at bounding box center [528, 273] width 360 height 38
type input "valuable"
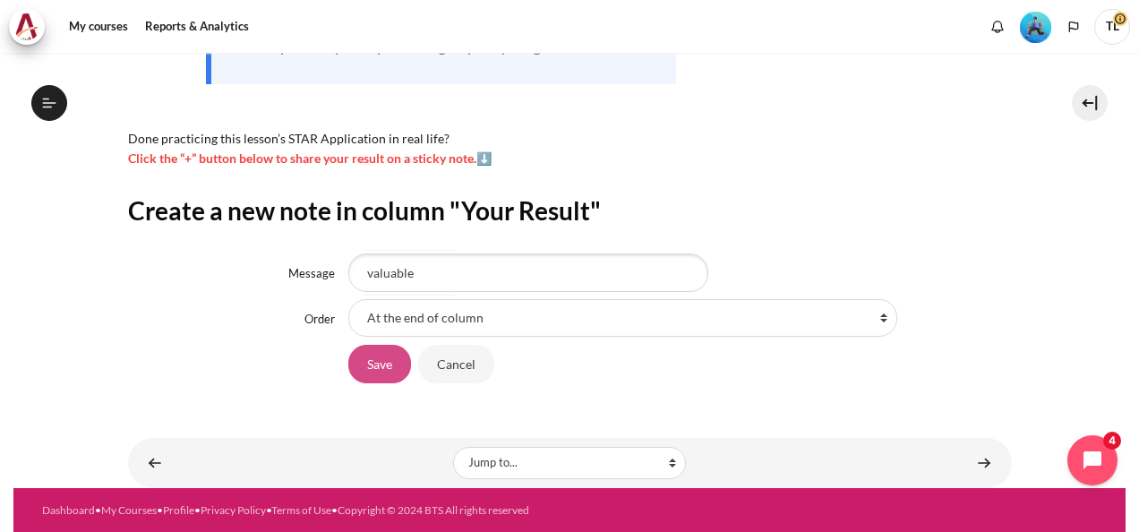
click at [385, 371] on input "Save" at bounding box center [379, 364] width 63 height 38
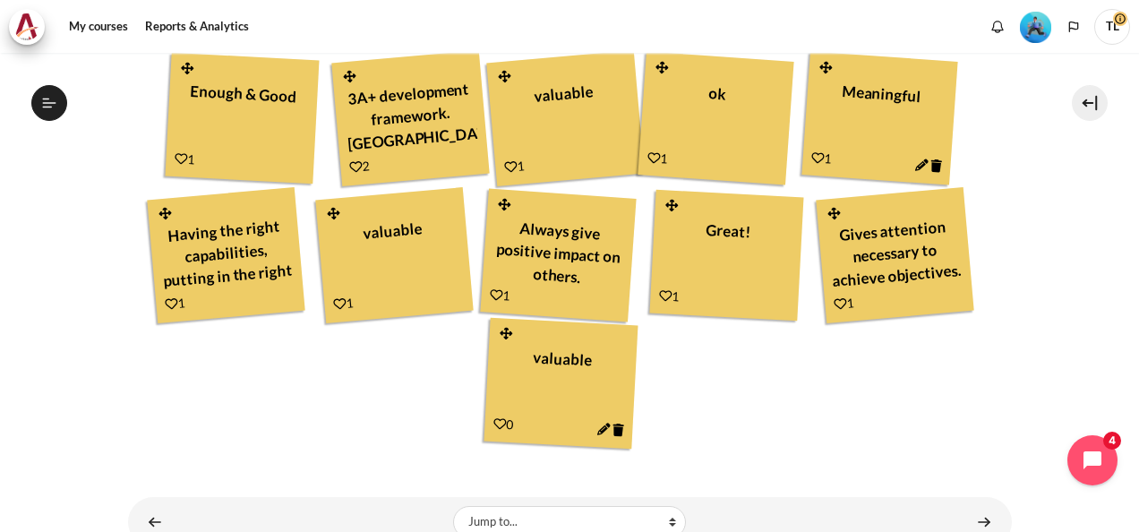
scroll to position [776, 0]
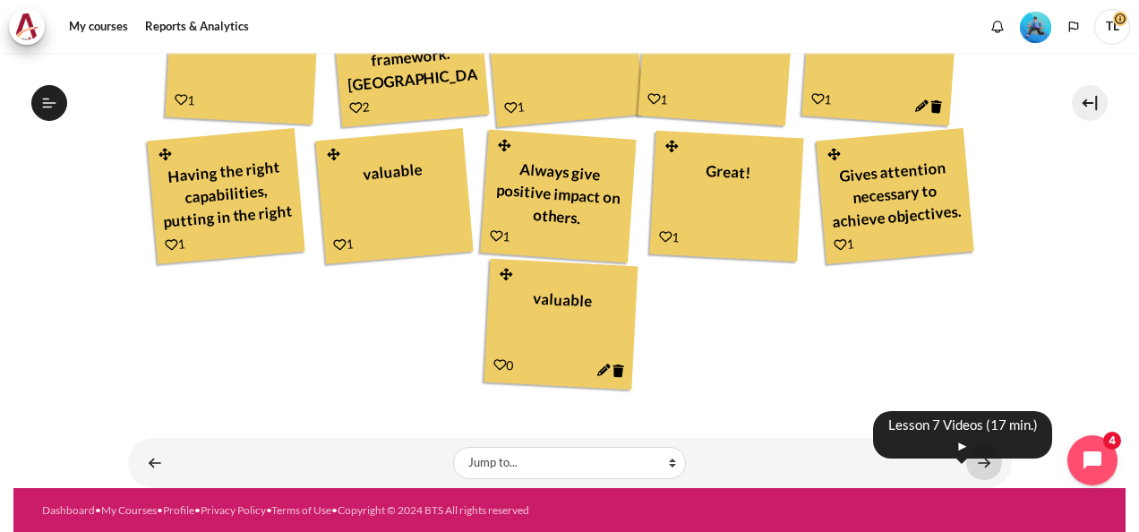
click at [984, 458] on link "Content" at bounding box center [985, 462] width 36 height 35
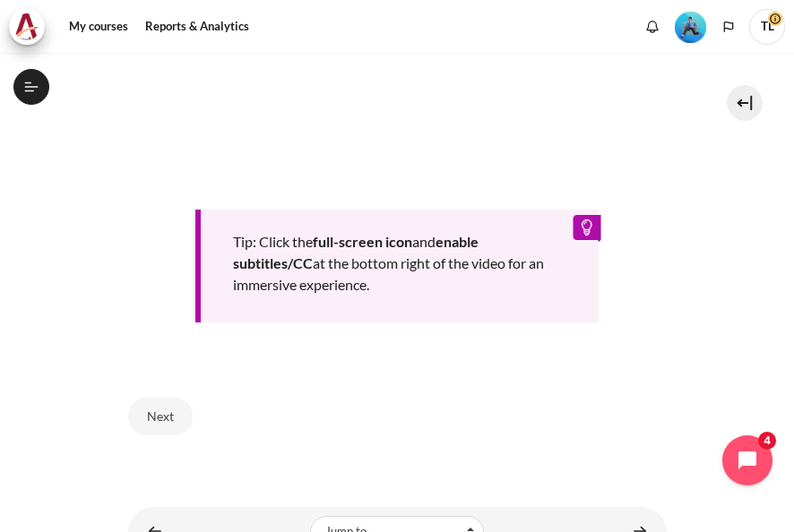
scroll to position [864, 0]
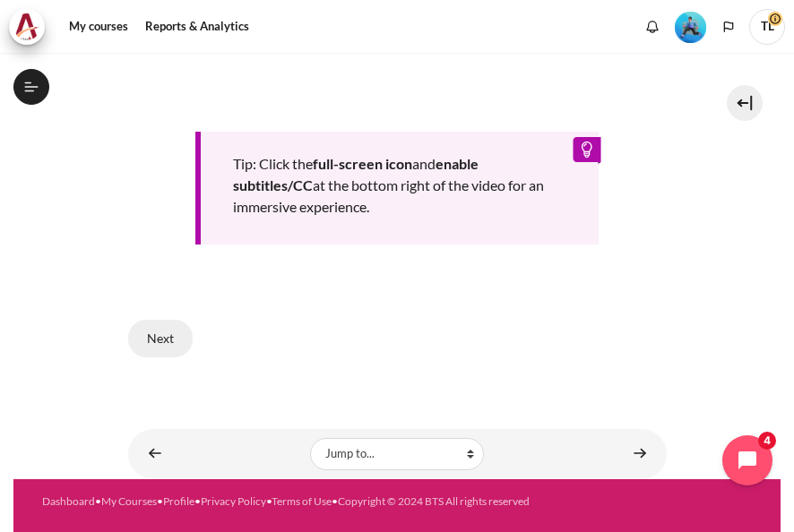
click at [168, 331] on button "Next" at bounding box center [160, 339] width 64 height 38
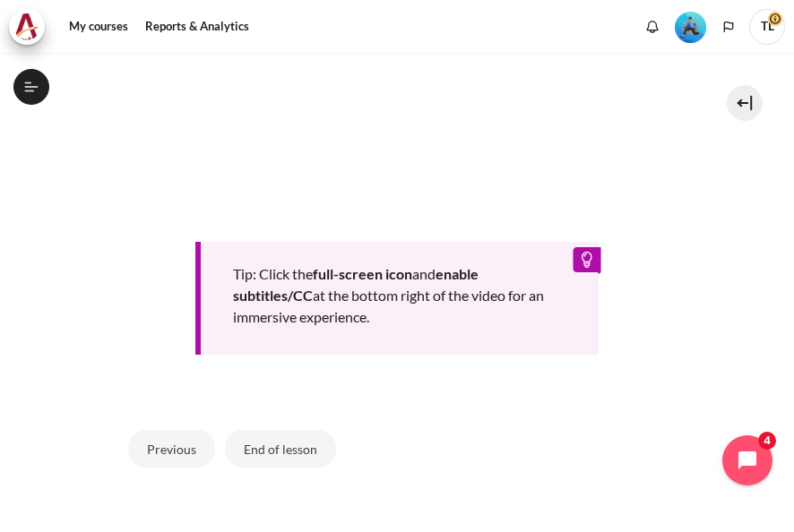
scroll to position [864, 0]
